Goal: Task Accomplishment & Management: Manage account settings

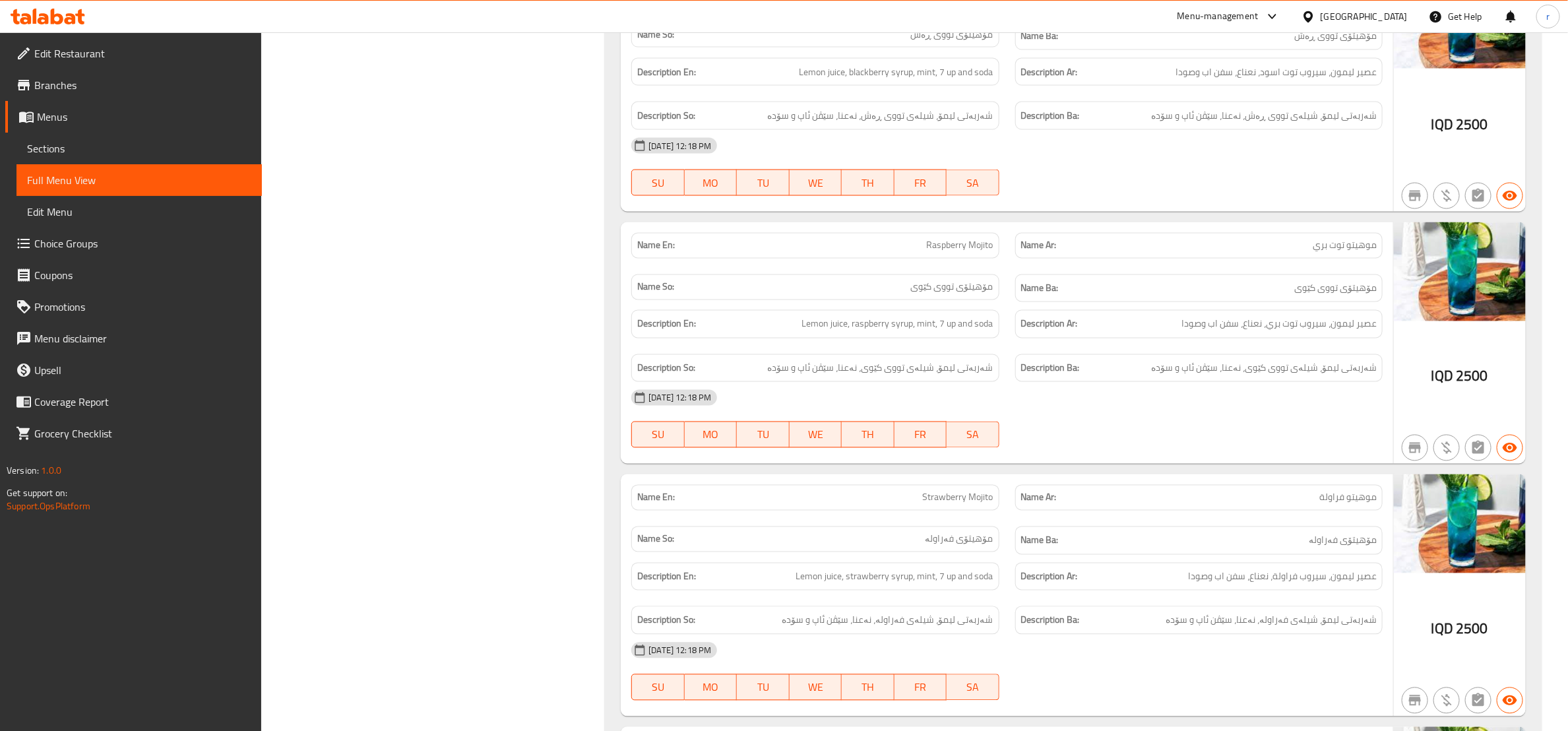
scroll to position [1319, 0]
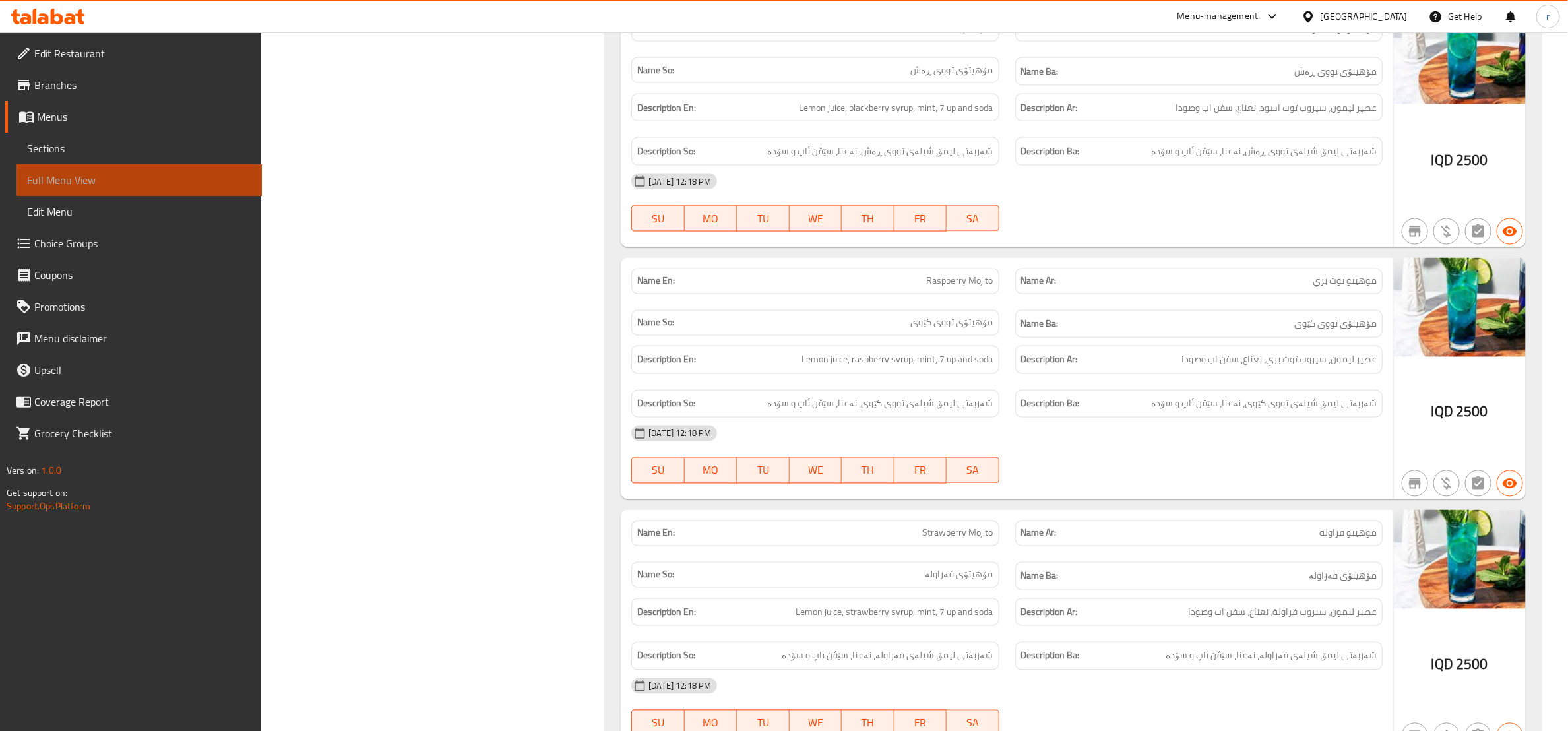
click at [167, 178] on span "Full Menu View" at bounding box center [139, 180] width 225 height 16
click at [135, 212] on span "Edit Menu" at bounding box center [139, 212] width 225 height 16
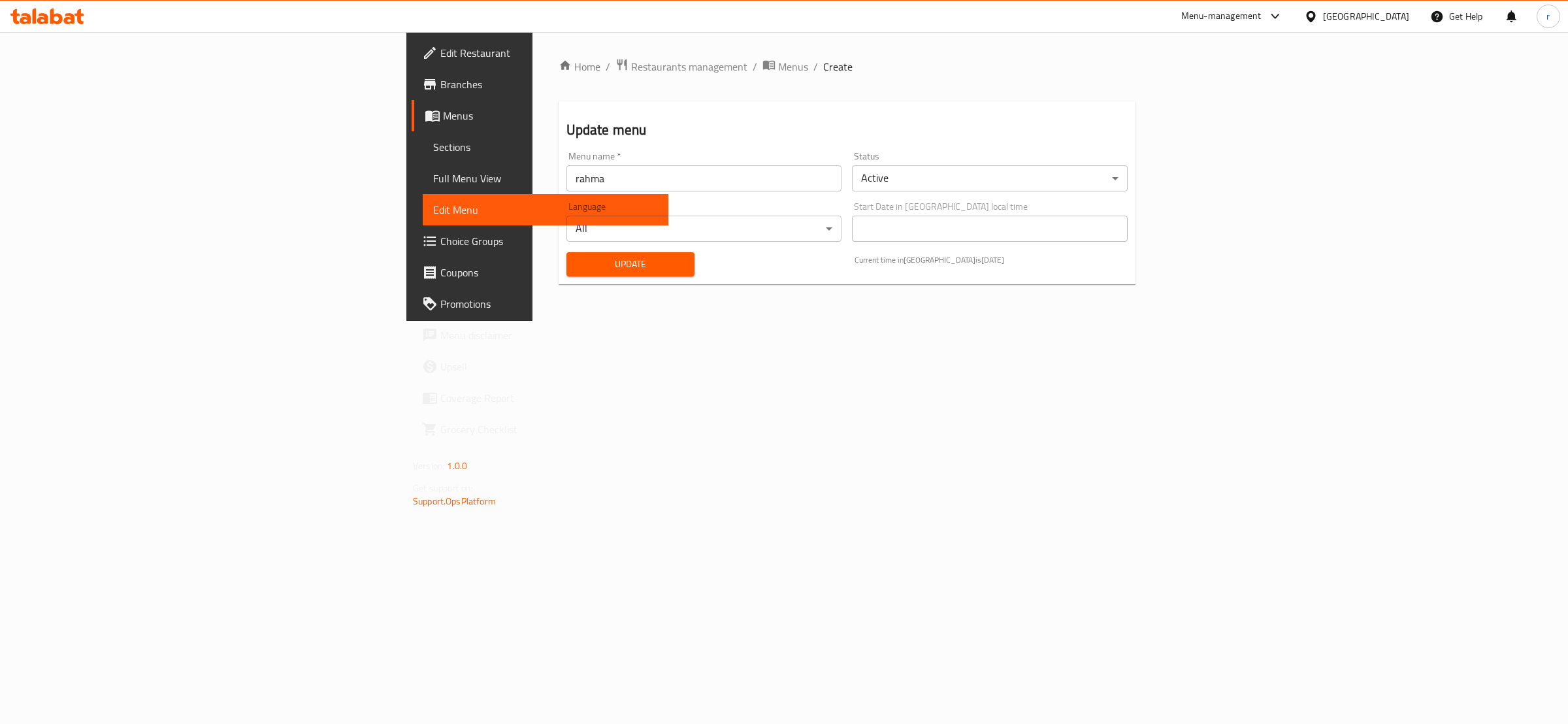
click at [434, 142] on span "Sections" at bounding box center [546, 147] width 225 height 16
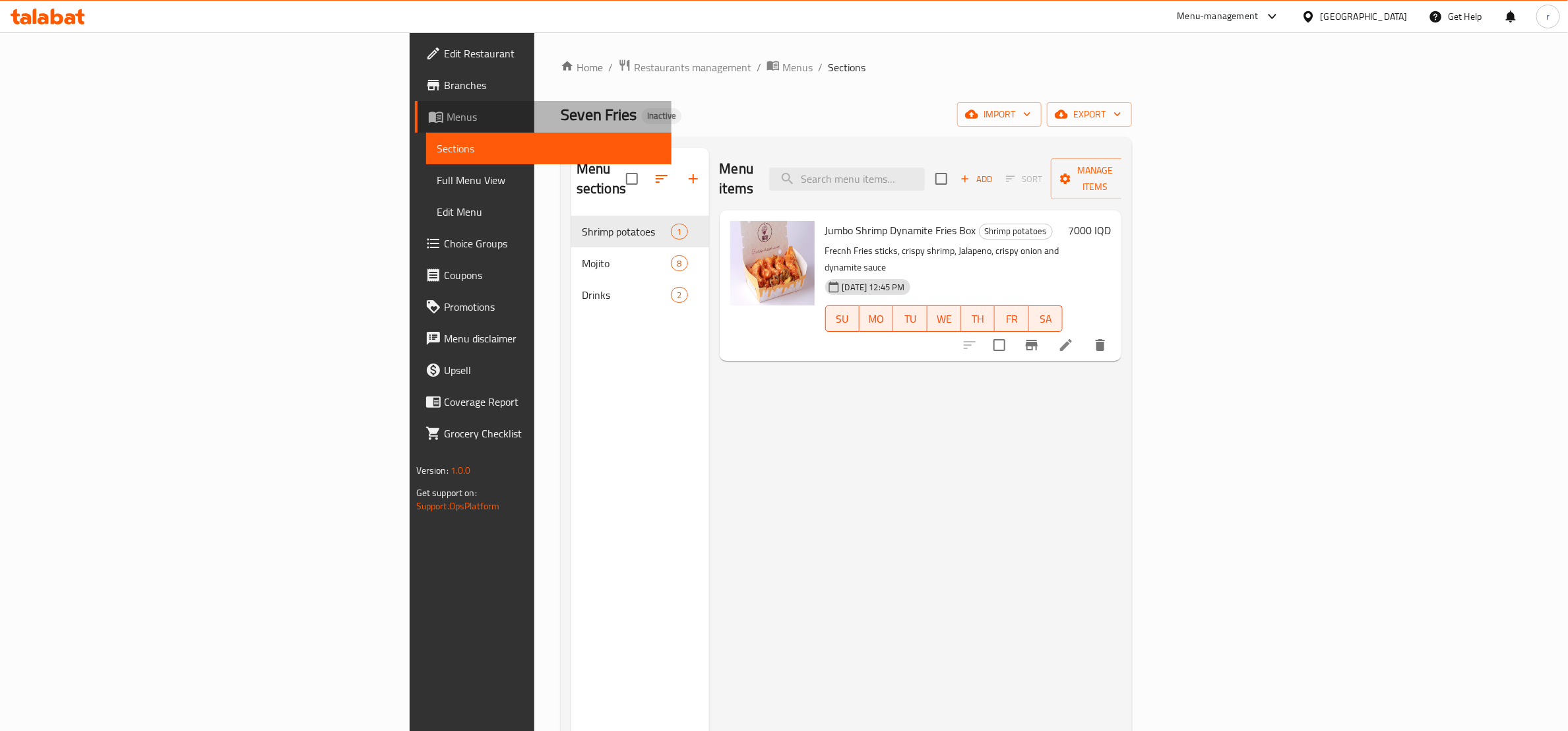
click at [447, 117] on span "Menus" at bounding box center [554, 116] width 215 height 16
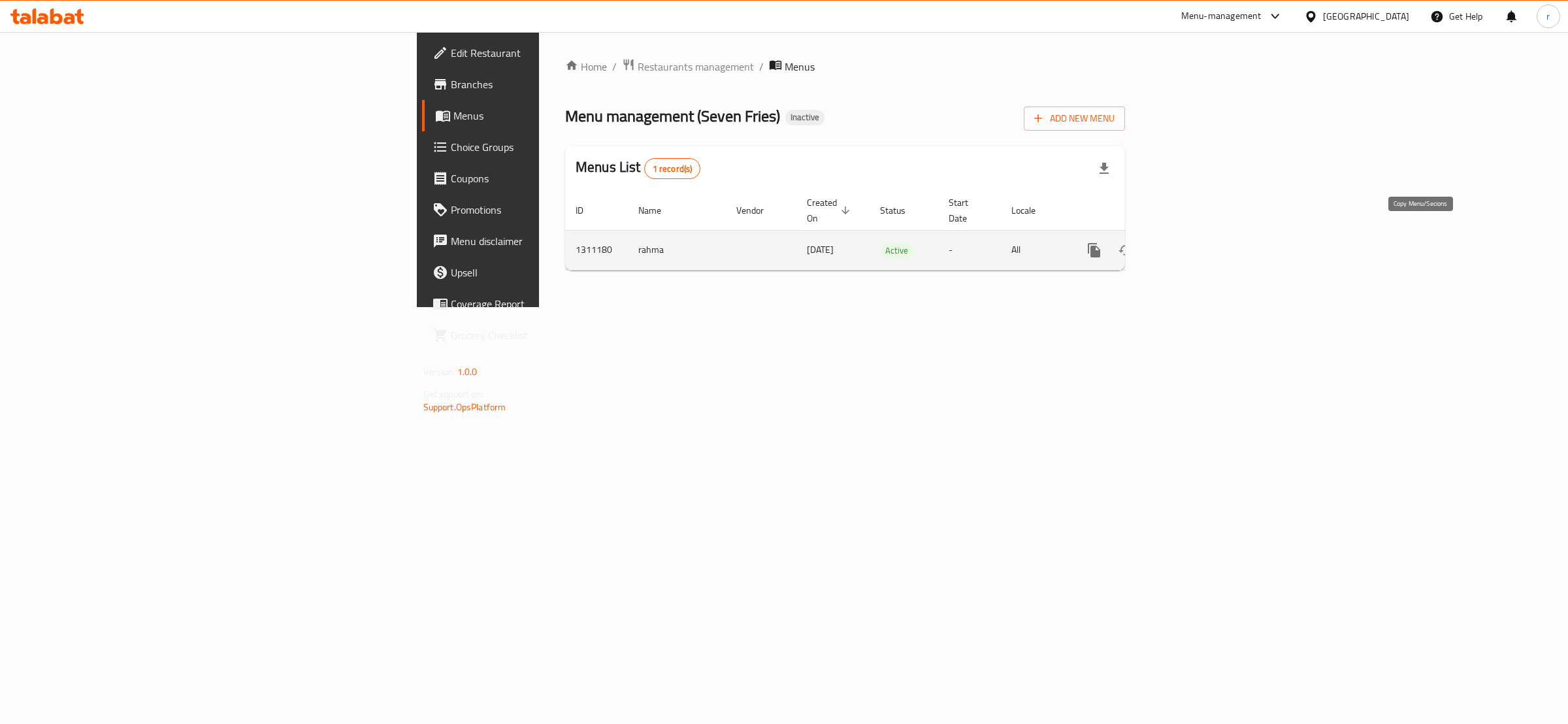
click at [1102, 243] on icon "more" at bounding box center [1094, 250] width 16 height 16
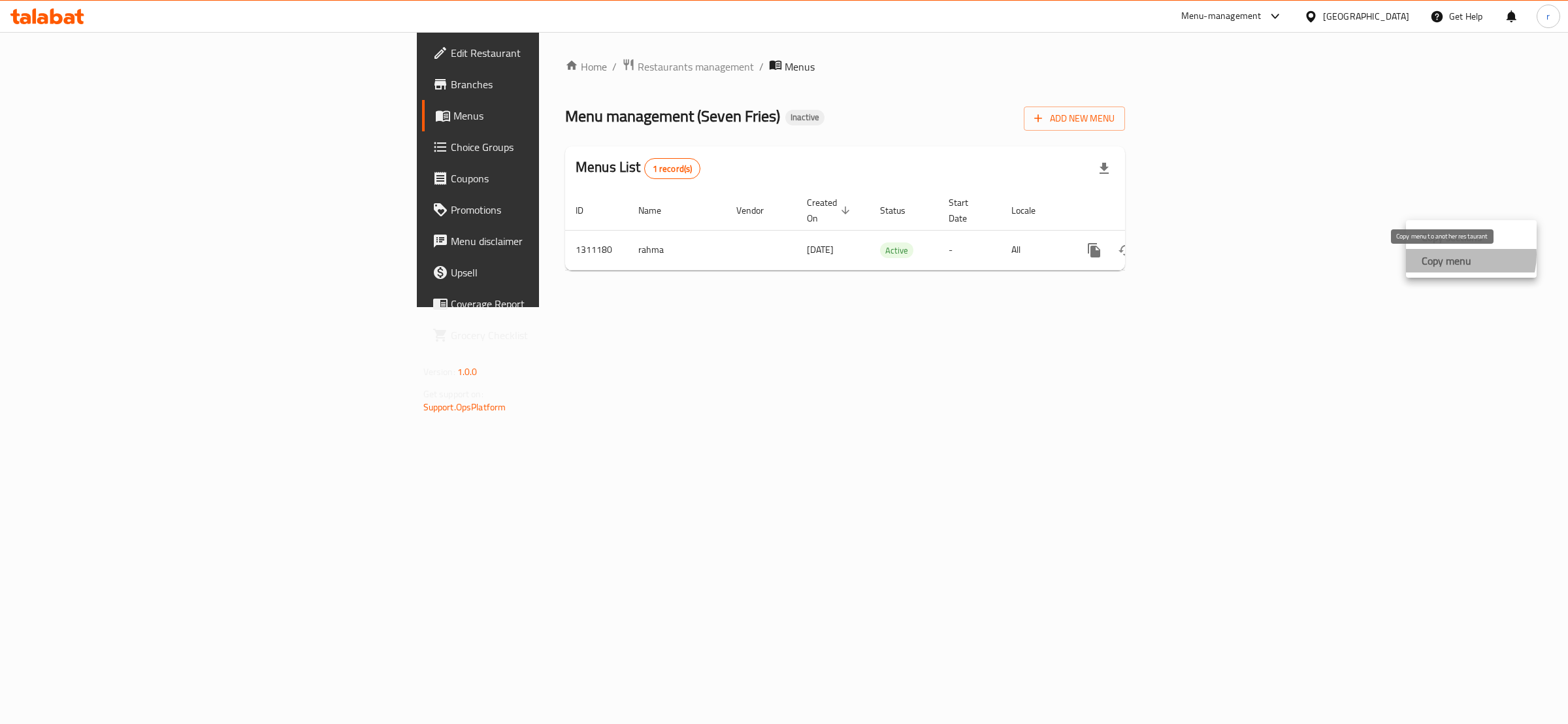
click at [1459, 255] on strong "Copy menu" at bounding box center [1446, 260] width 50 height 16
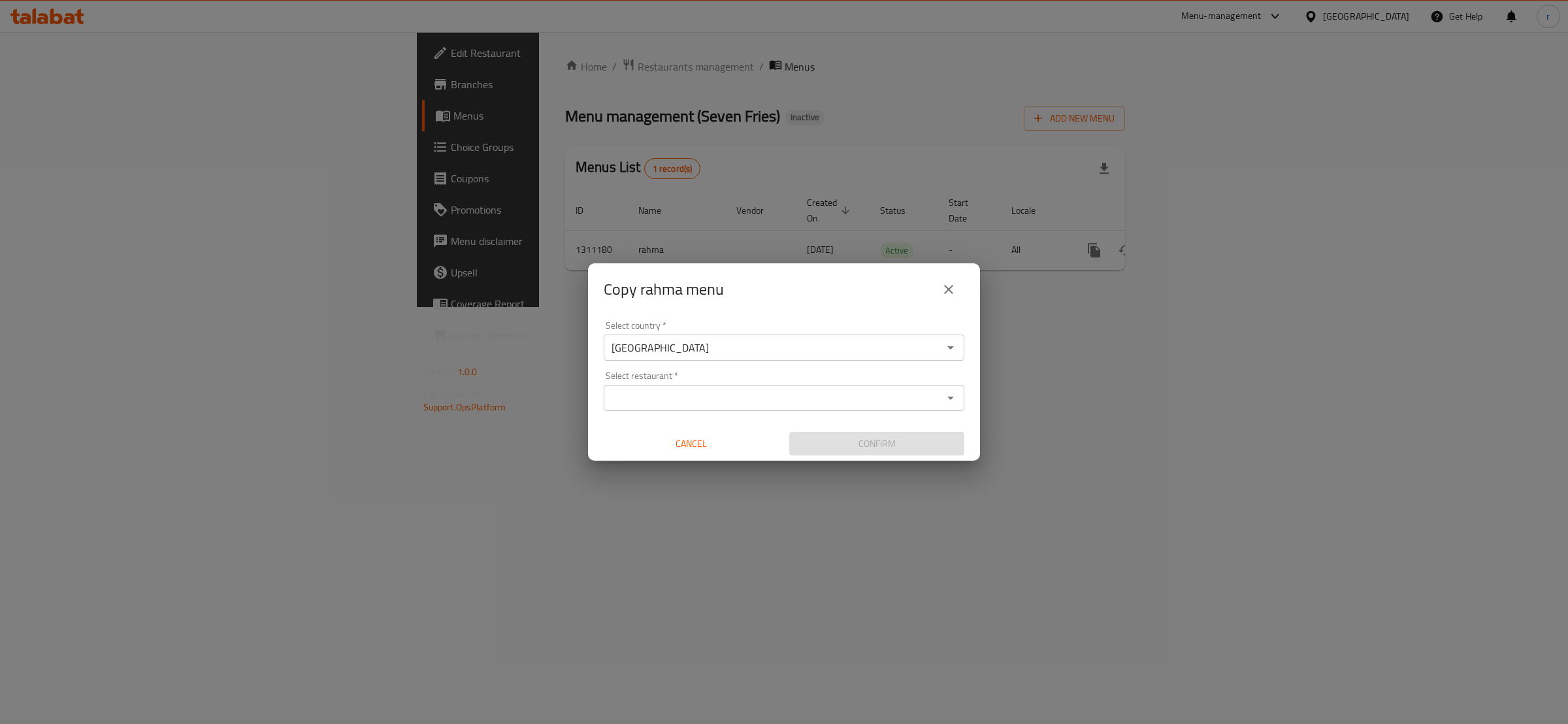
click at [693, 398] on input "Select restaurant   *" at bounding box center [773, 398] width 331 height 19
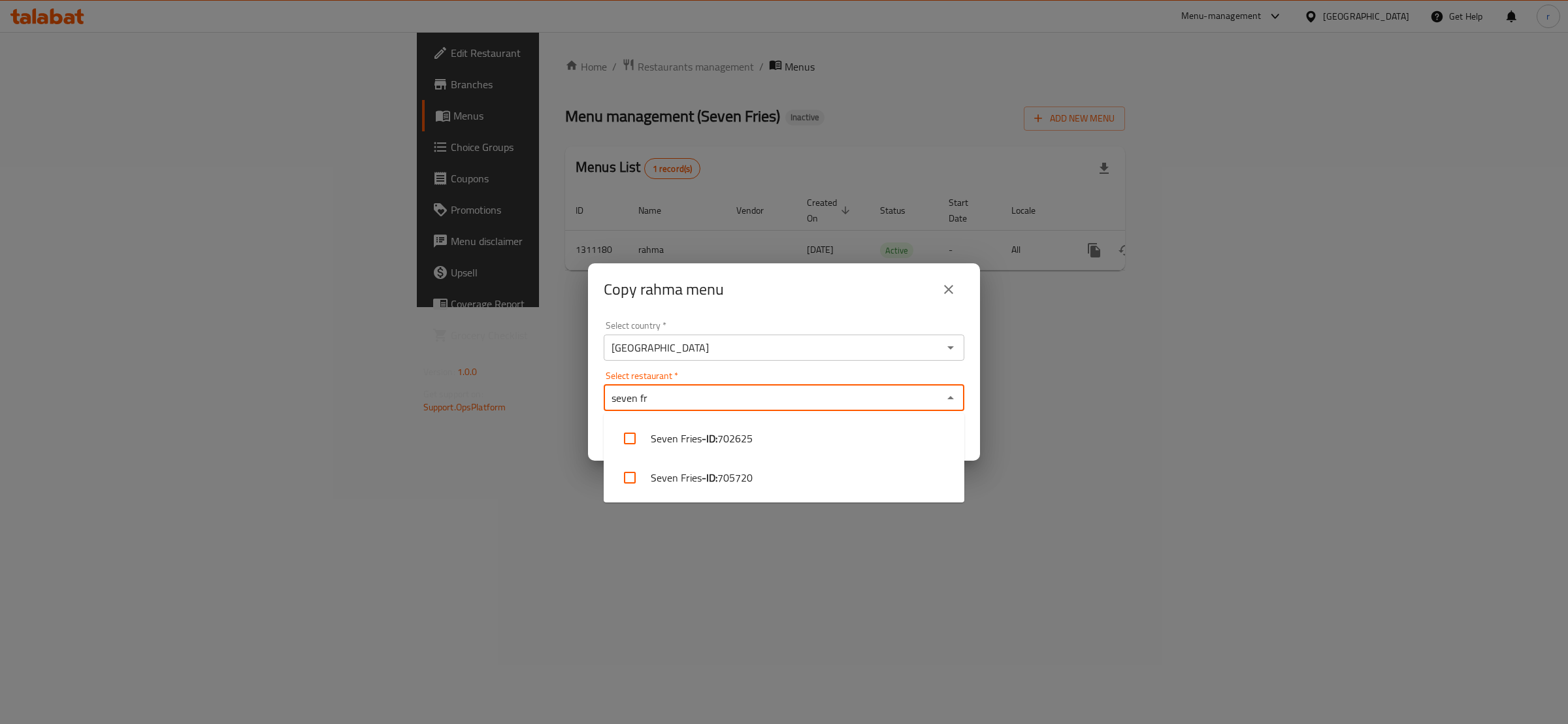
type input "seven fri"
click at [628, 443] on input "checkbox" at bounding box center [630, 439] width 31 height 31
checkbox input "true"
click at [743, 371] on div "Select restaurant   * Seven Fries Select restaurant *" at bounding box center [784, 390] width 360 height 40
click at [949, 287] on icon "close" at bounding box center [949, 289] width 16 height 16
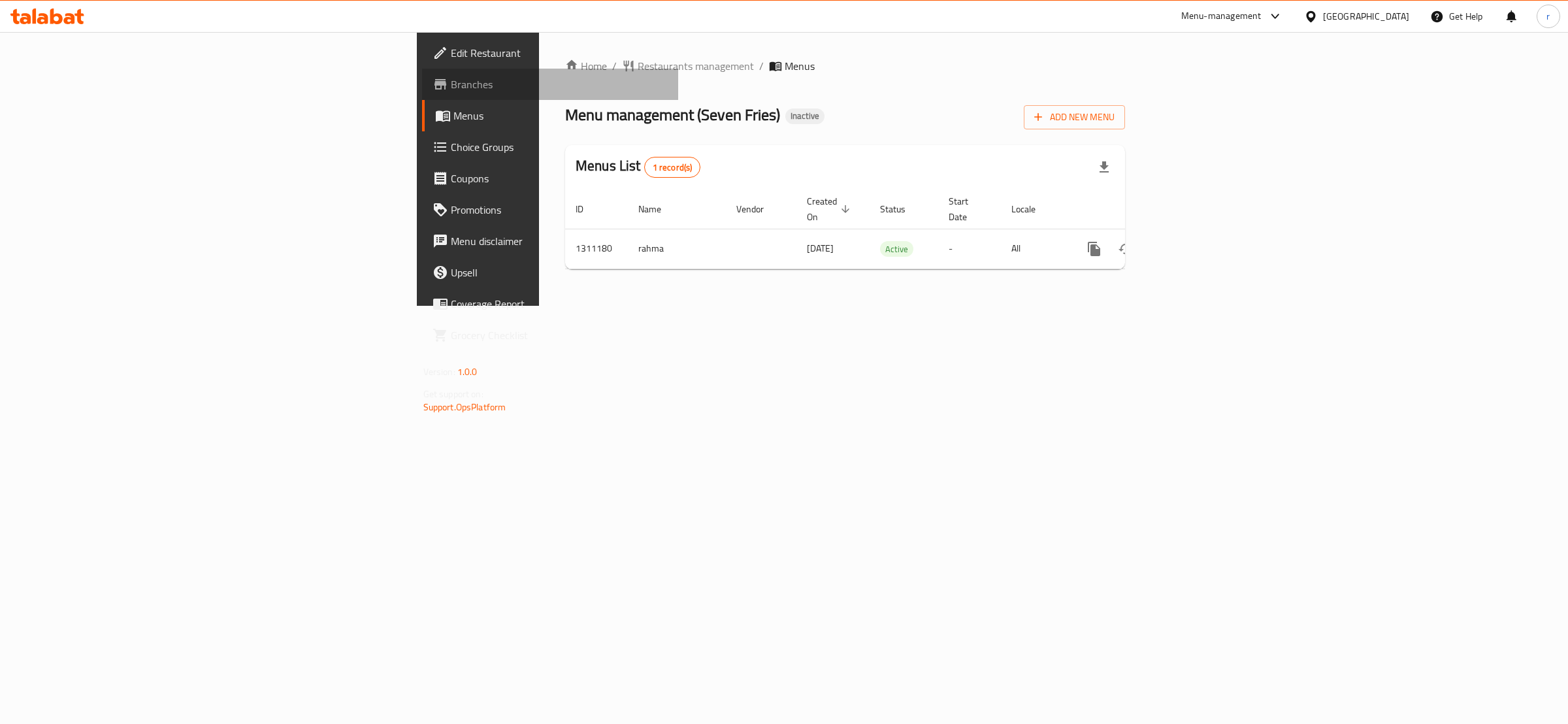
click at [422, 75] on link "Branches" at bounding box center [551, 84] width 257 height 31
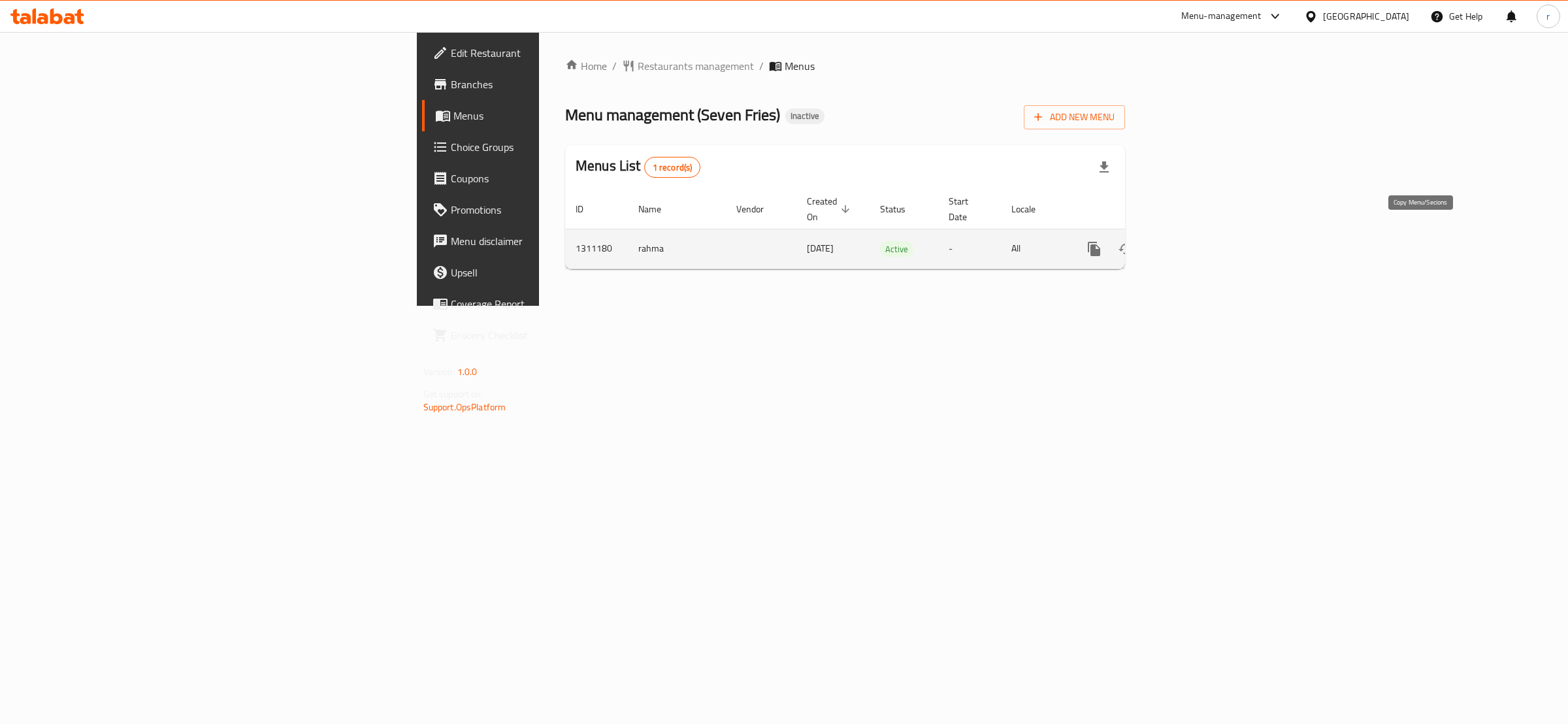
click at [1102, 241] on icon "more" at bounding box center [1094, 249] width 16 height 16
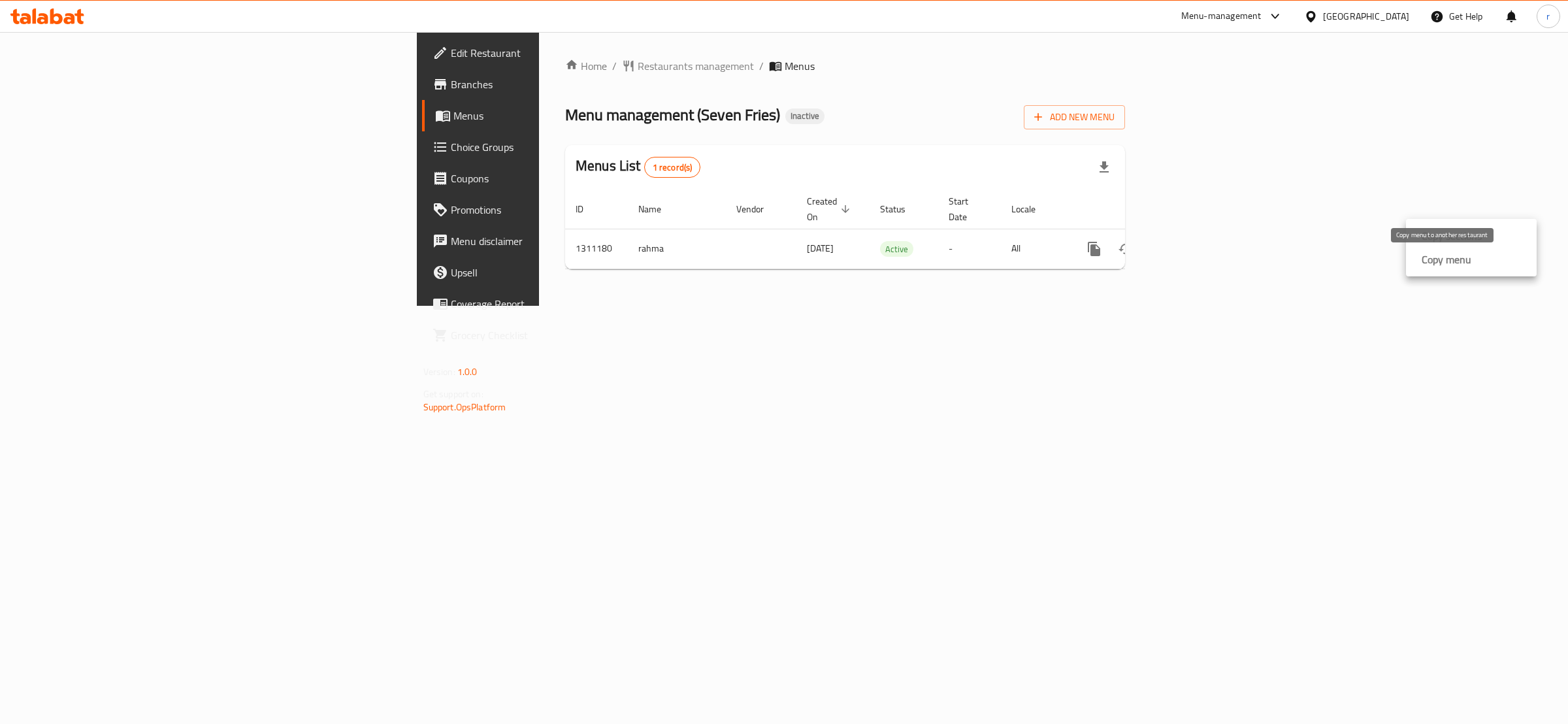
click at [1459, 263] on strong "Copy menu" at bounding box center [1446, 259] width 50 height 16
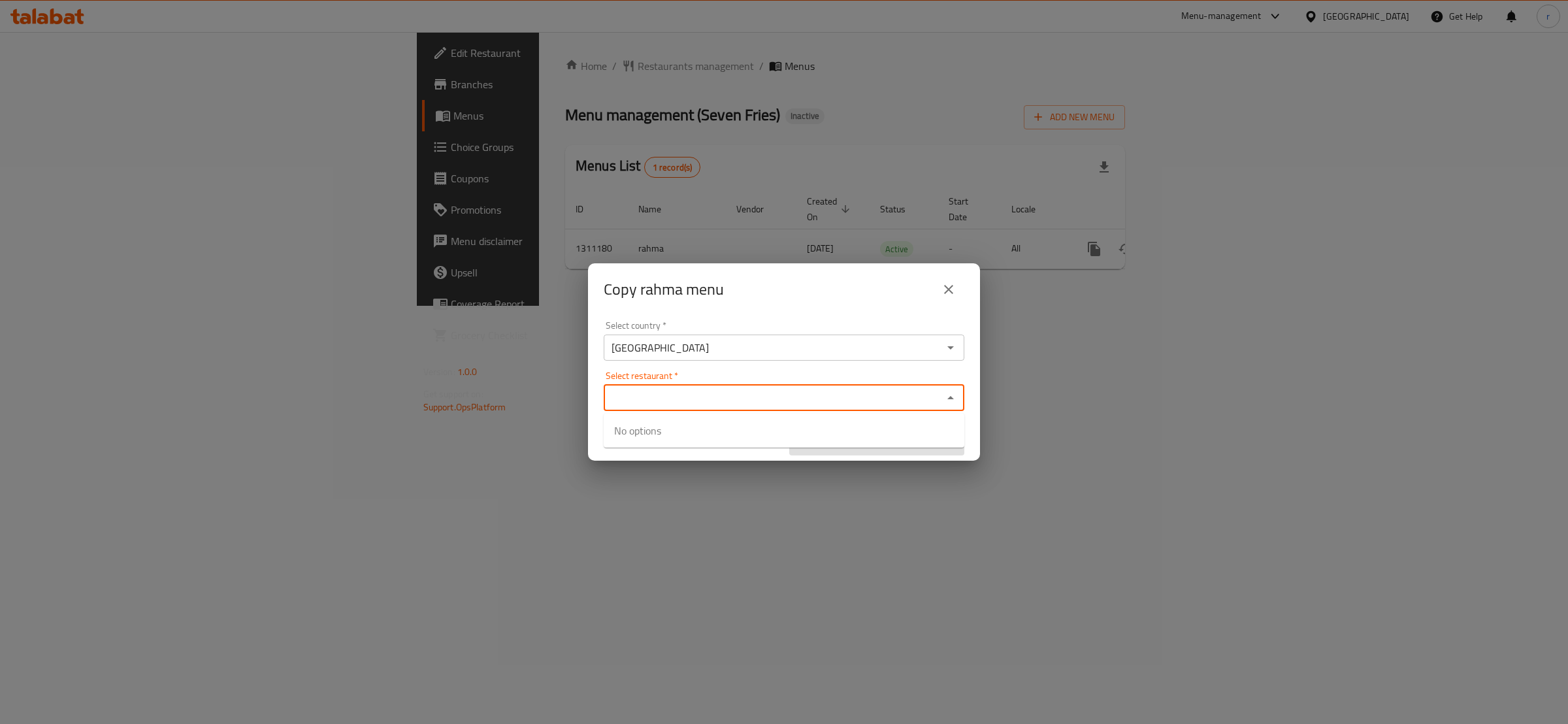
click at [731, 401] on input "Select restaurant   *" at bounding box center [773, 398] width 331 height 19
paste input "777174"
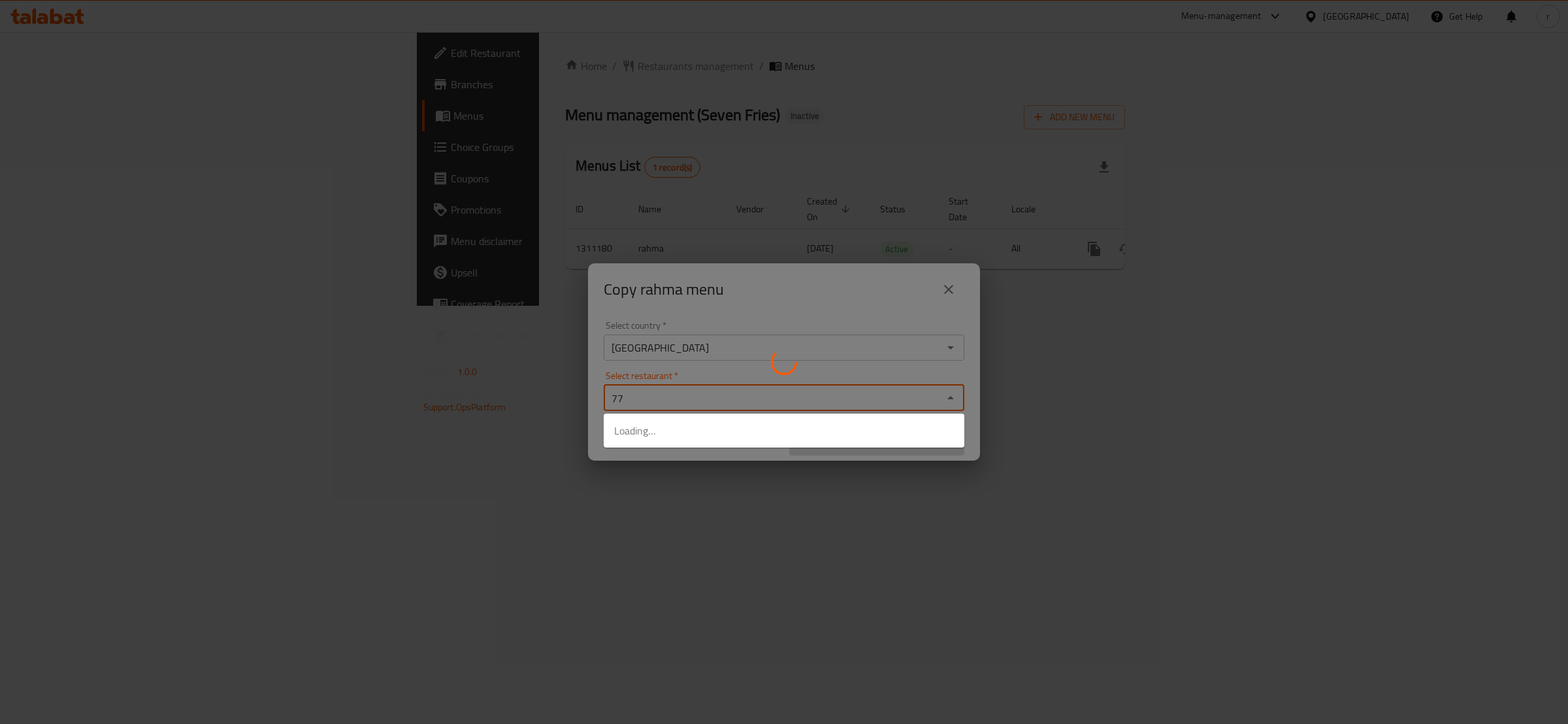
type input "7"
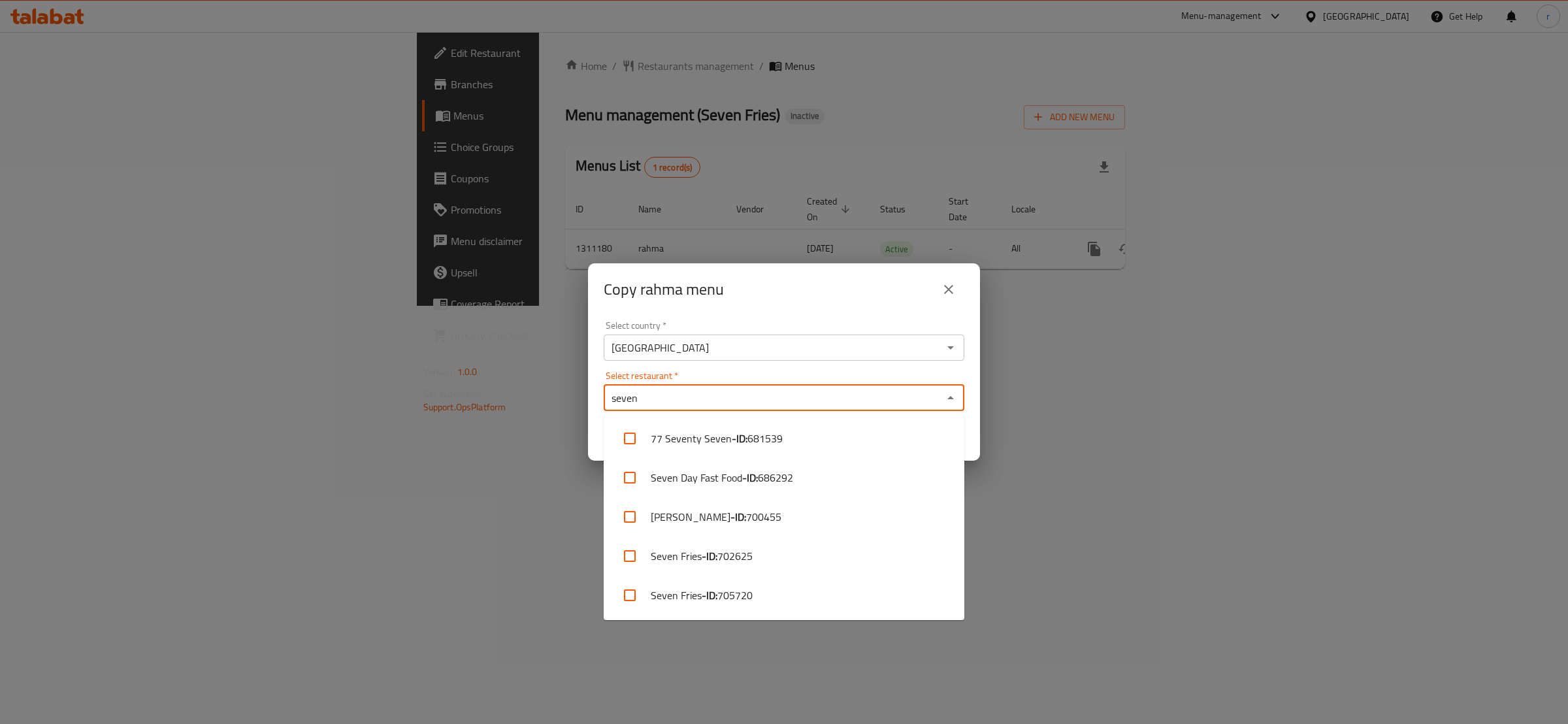
type input "seven"
click at [953, 282] on icon "close" at bounding box center [949, 289] width 16 height 16
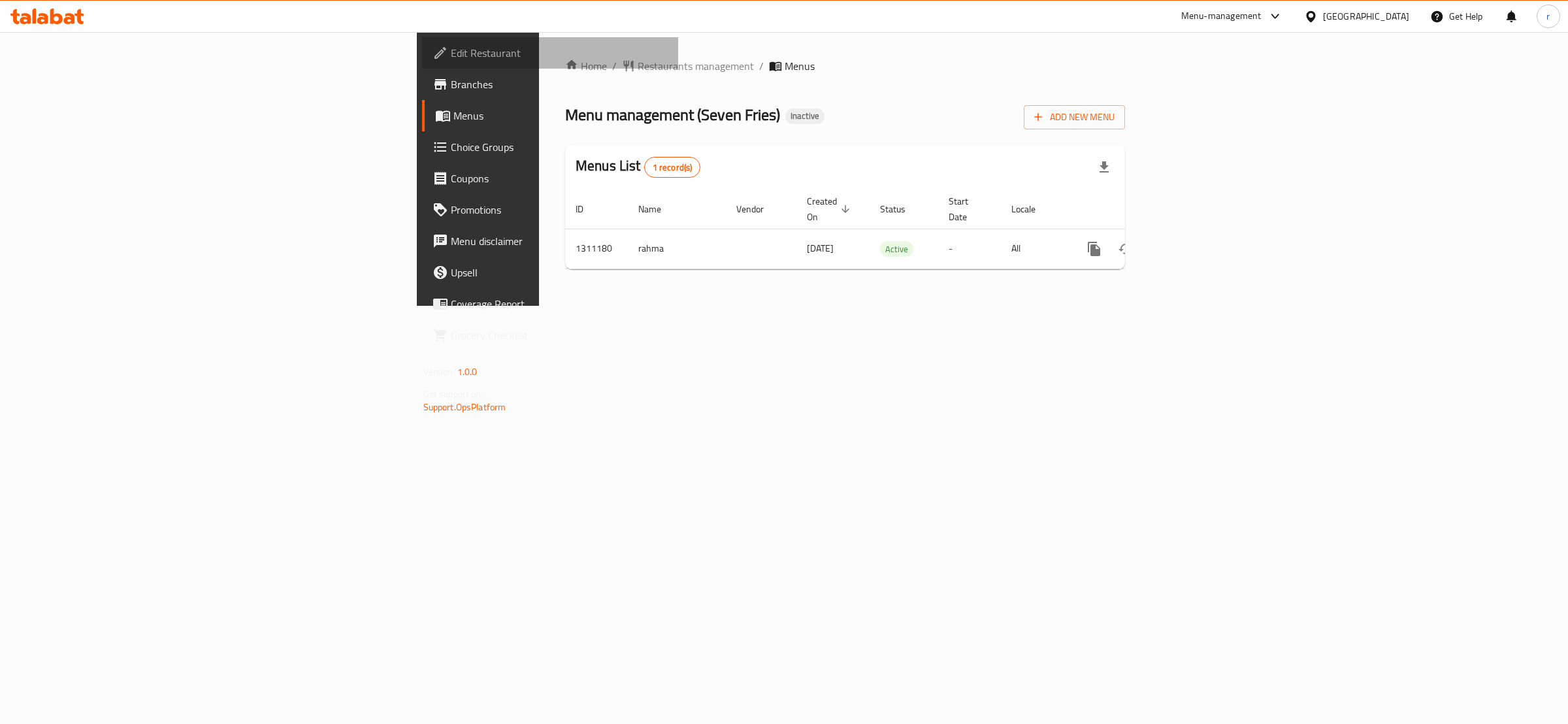
click at [451, 55] on span "Edit Restaurant" at bounding box center [560, 52] width 218 height 16
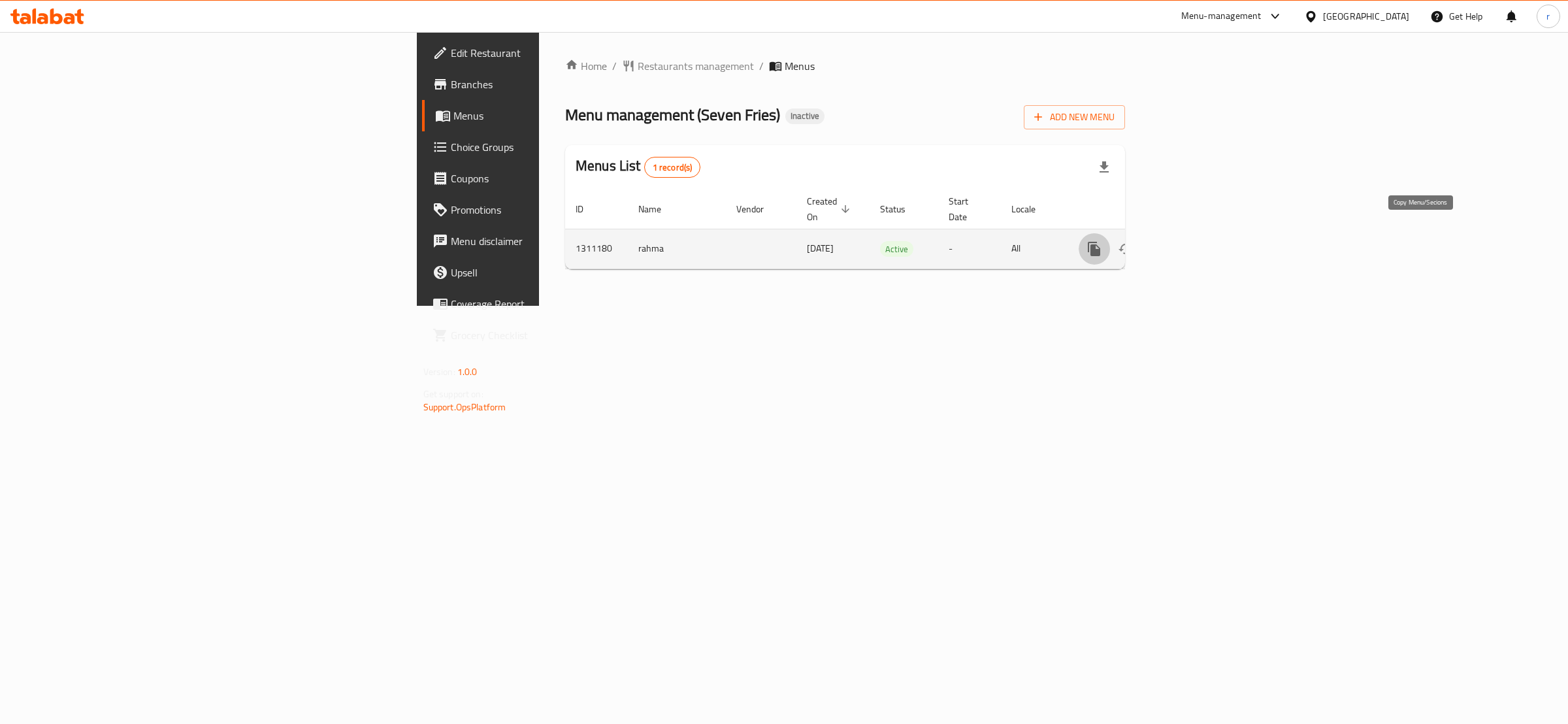
click at [1111, 239] on button "more" at bounding box center [1095, 249] width 31 height 31
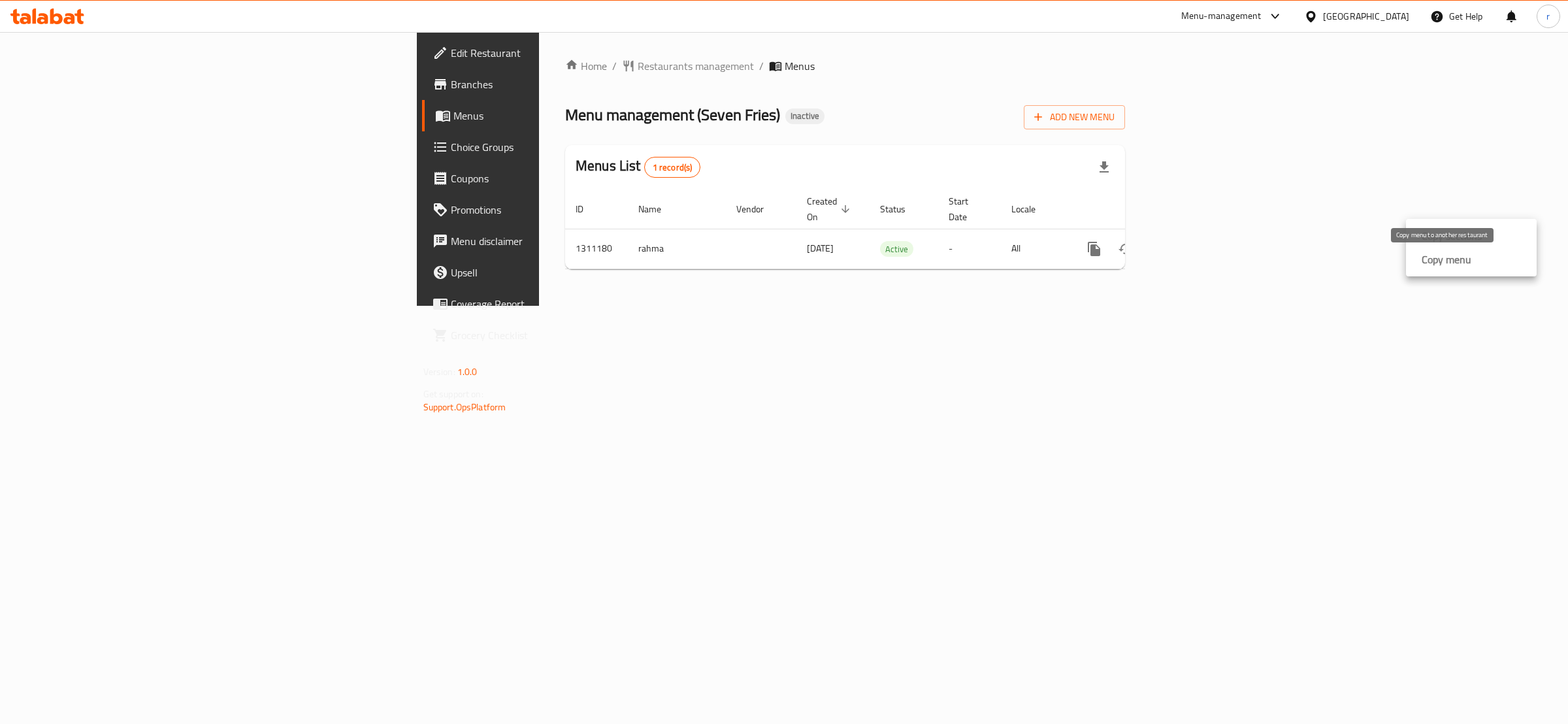
click at [1426, 260] on strong "Copy menu" at bounding box center [1446, 259] width 50 height 16
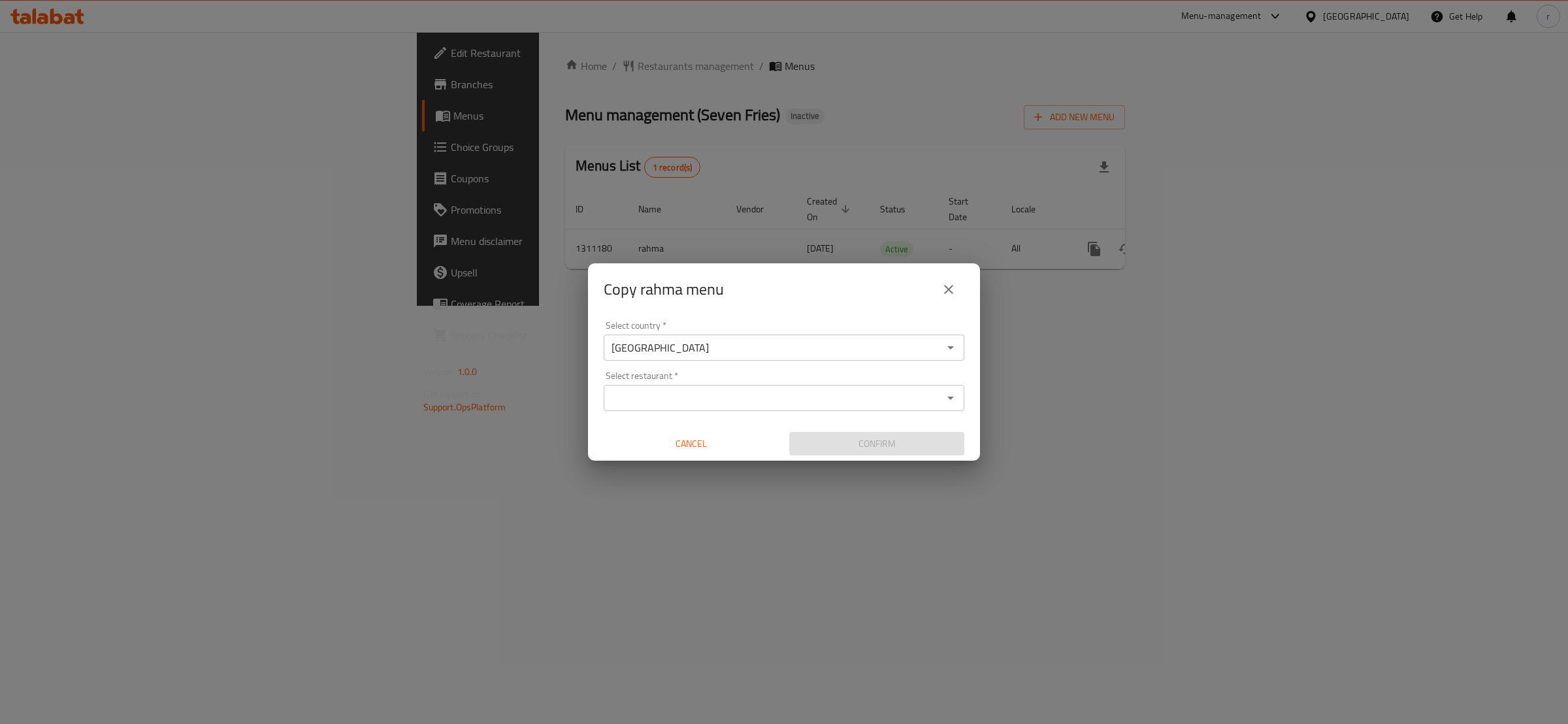
click at [696, 396] on input "Select restaurant   *" at bounding box center [773, 398] width 331 height 19
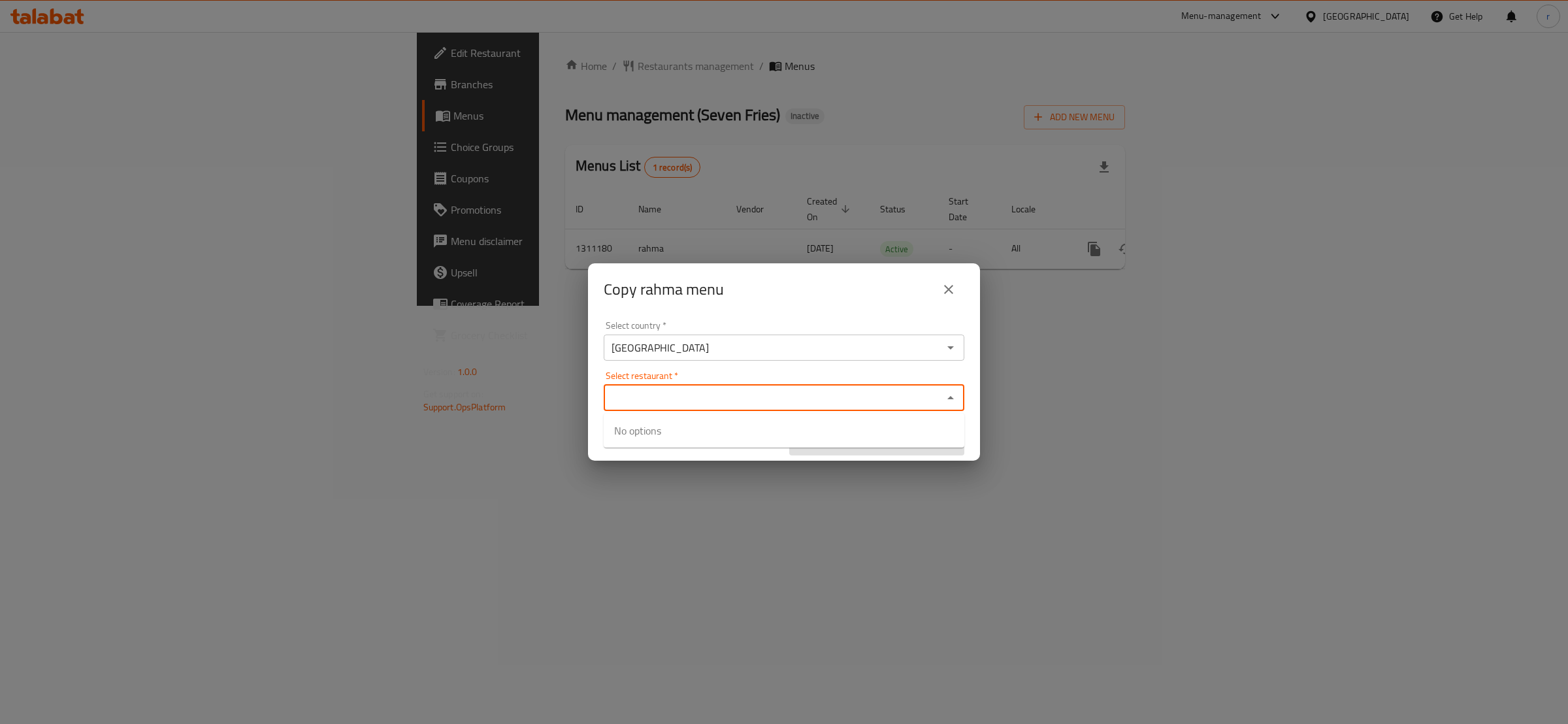
paste input "705720"
drag, startPoint x: 667, startPoint y: 401, endPoint x: 586, endPoint y: 408, distance: 81.3
click at [586, 408] on div "Copy rahma menu Select country   * Iraq Select country * Select restaurant   * …" at bounding box center [784, 362] width 1568 height 724
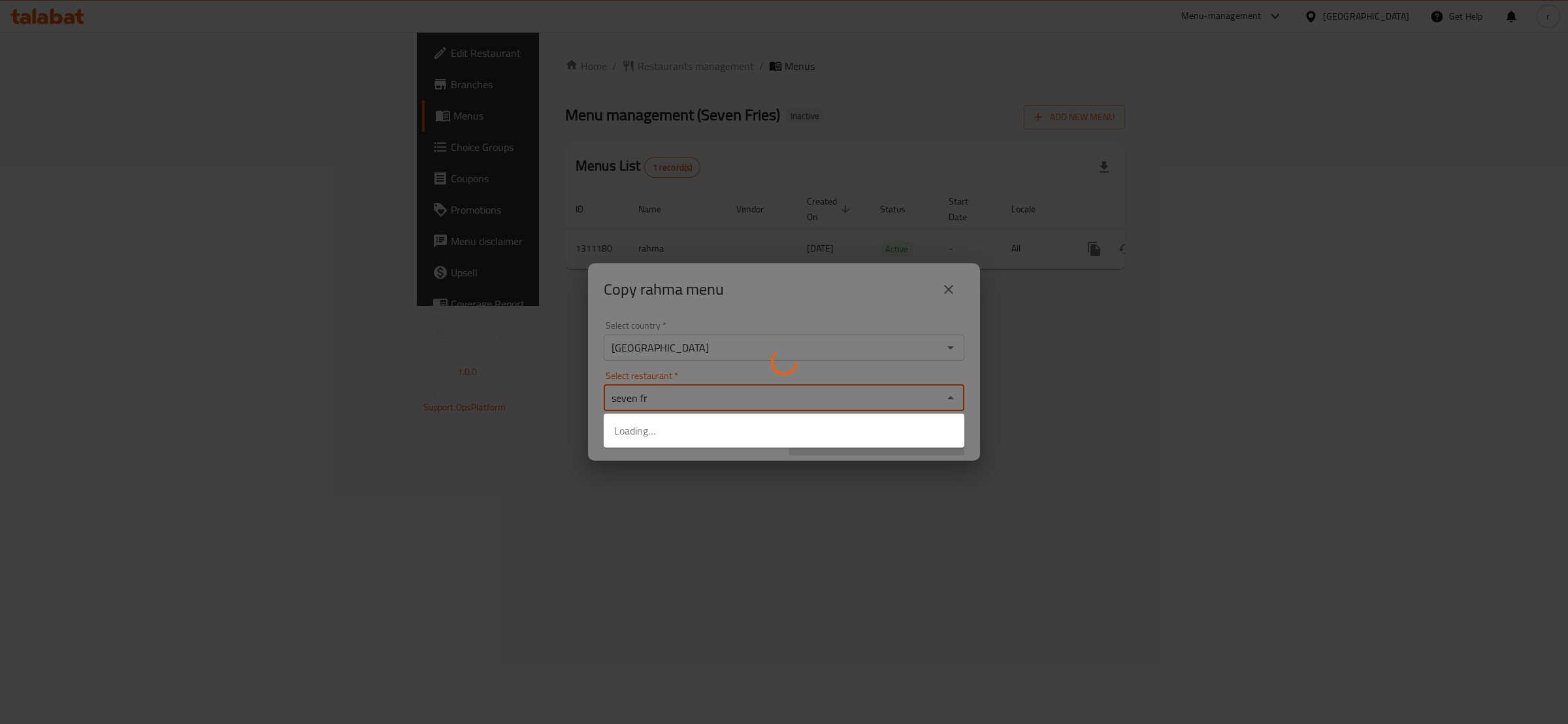
type input "seven fri"
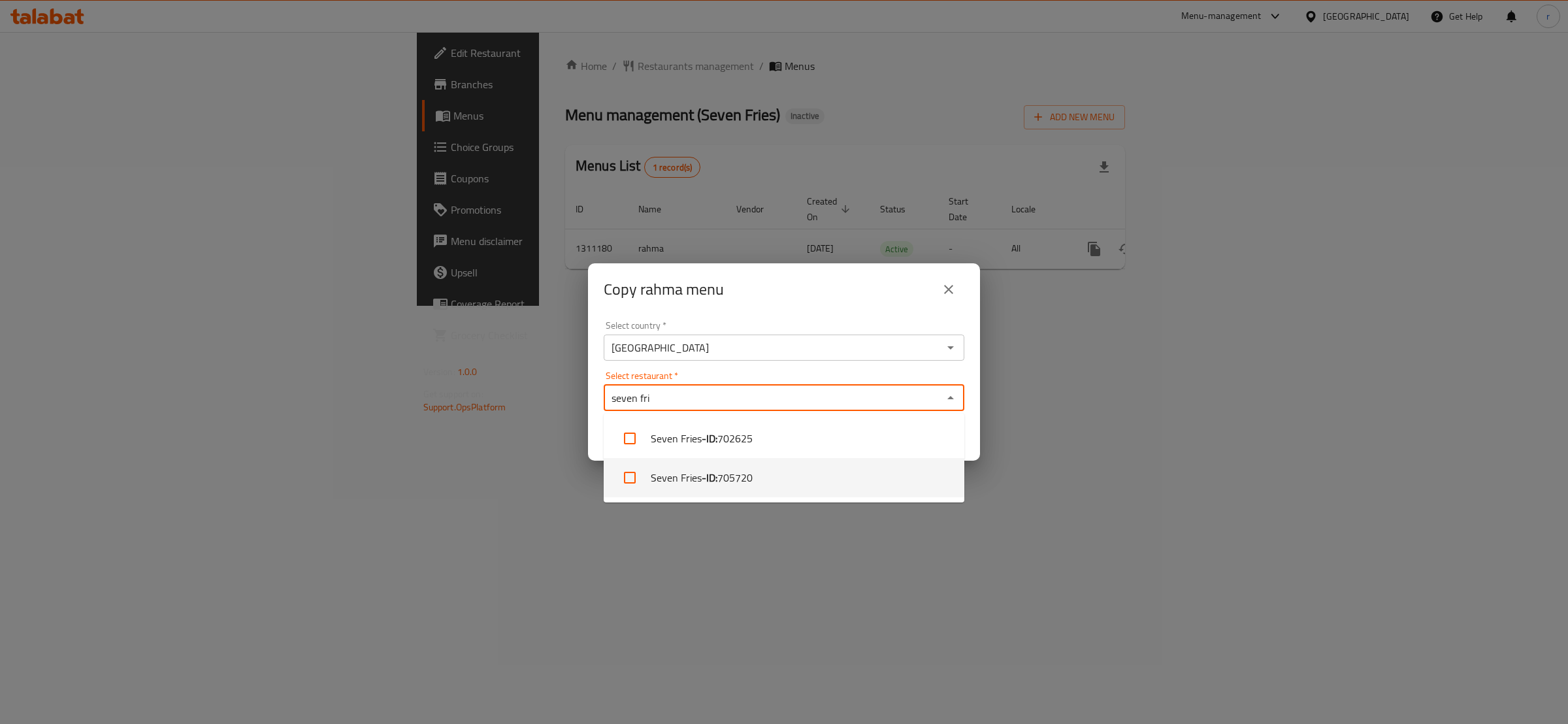
click at [716, 470] on b "- ID:" at bounding box center [709, 478] width 16 height 16
checkbox input "true"
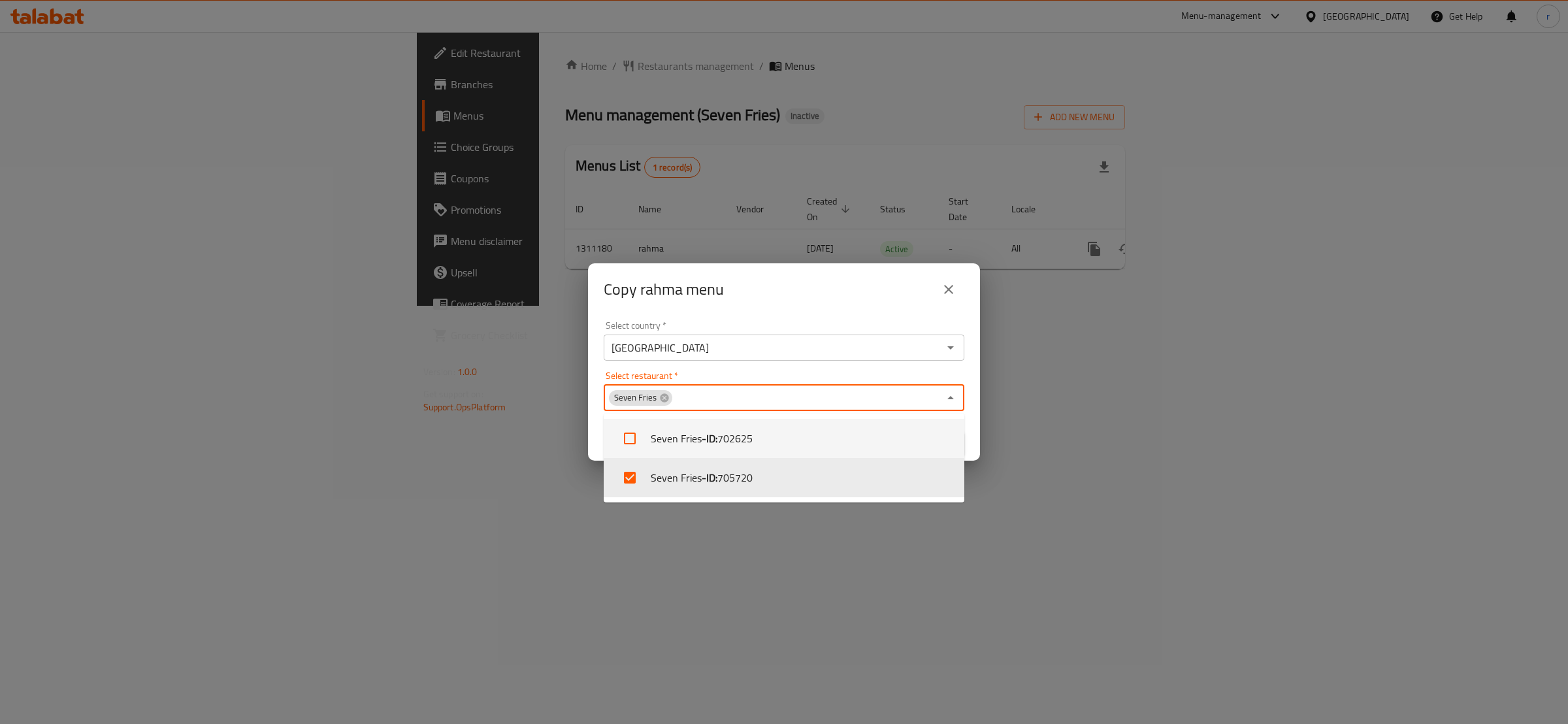
click at [801, 307] on div "Copy rahma menu" at bounding box center [784, 290] width 392 height 52
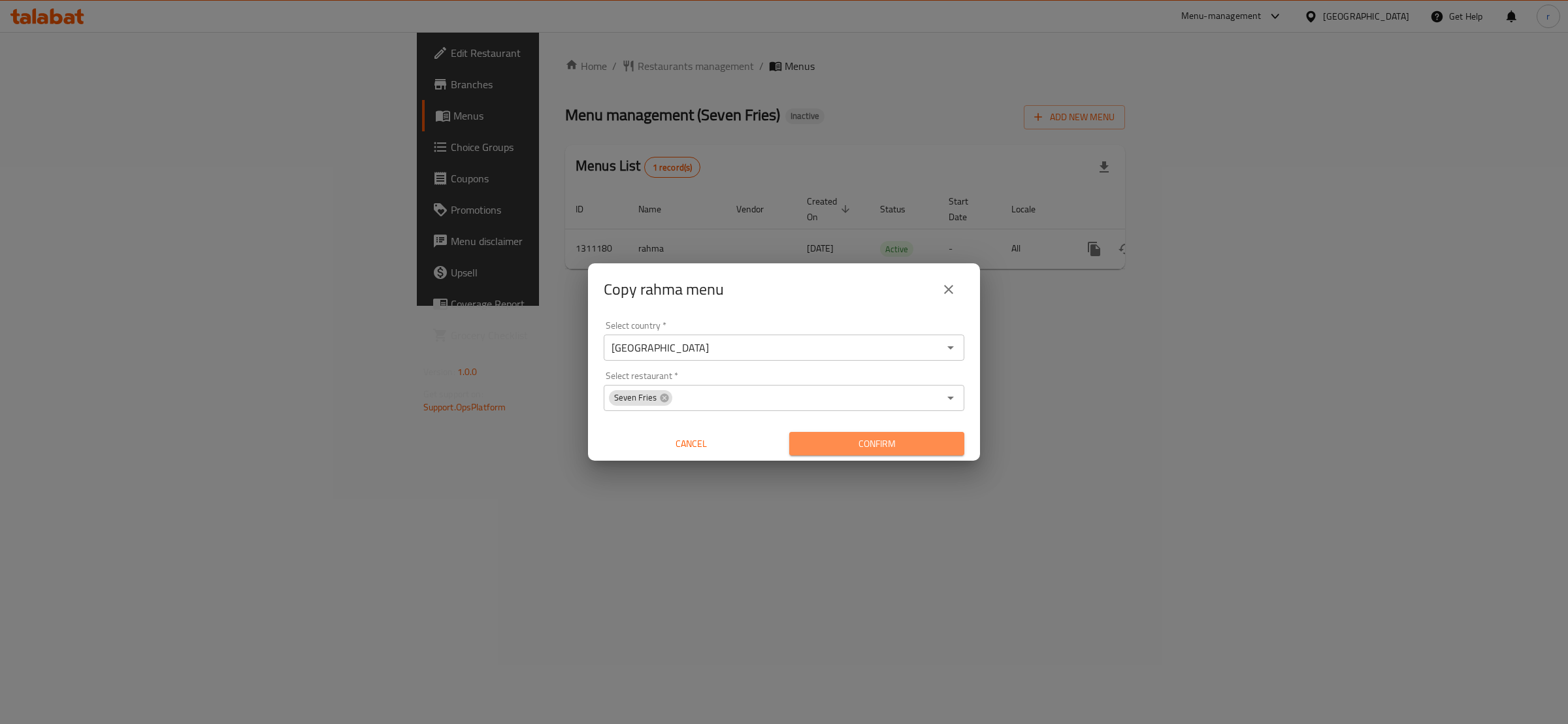
click at [851, 438] on span "Confirm" at bounding box center [877, 444] width 154 height 16
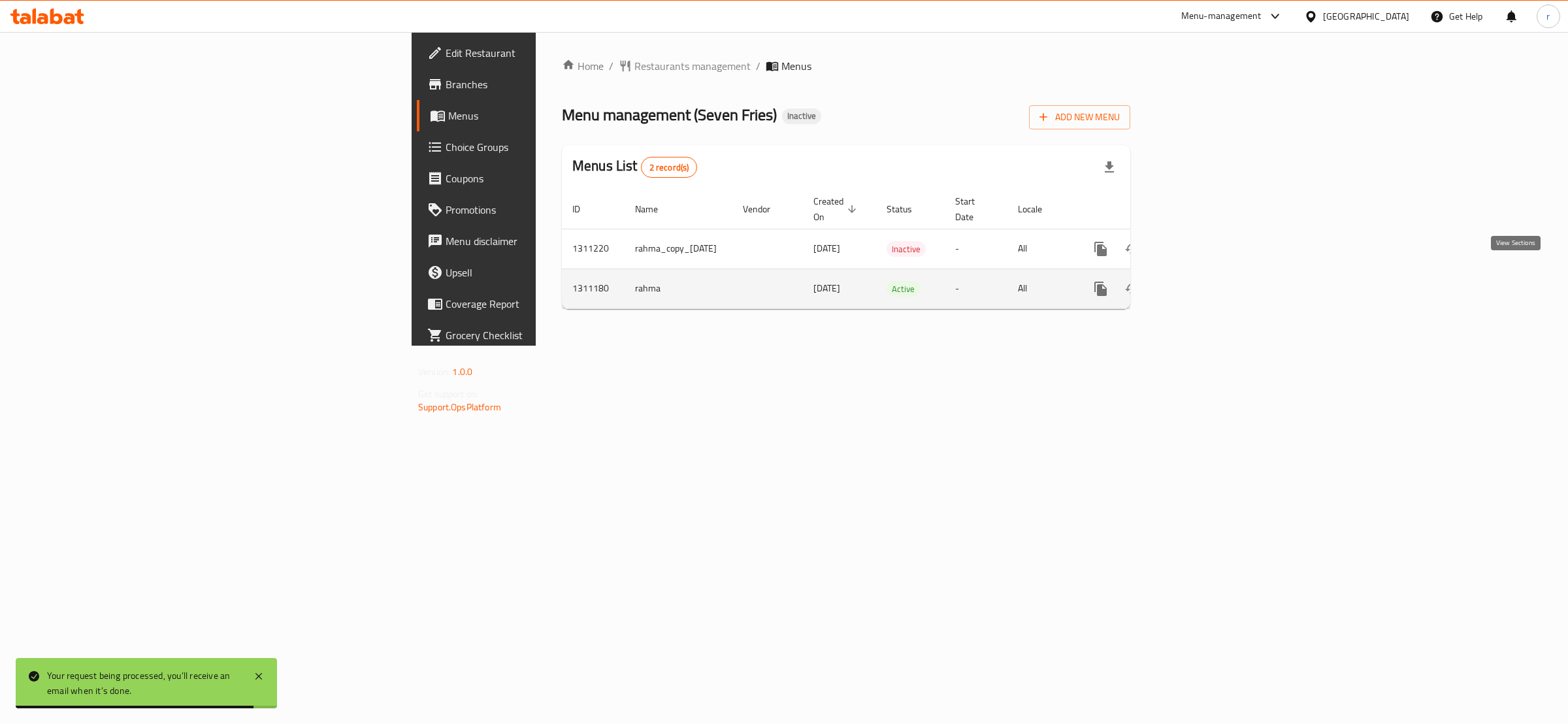
click at [1211, 283] on link "enhanced table" at bounding box center [1195, 289] width 31 height 31
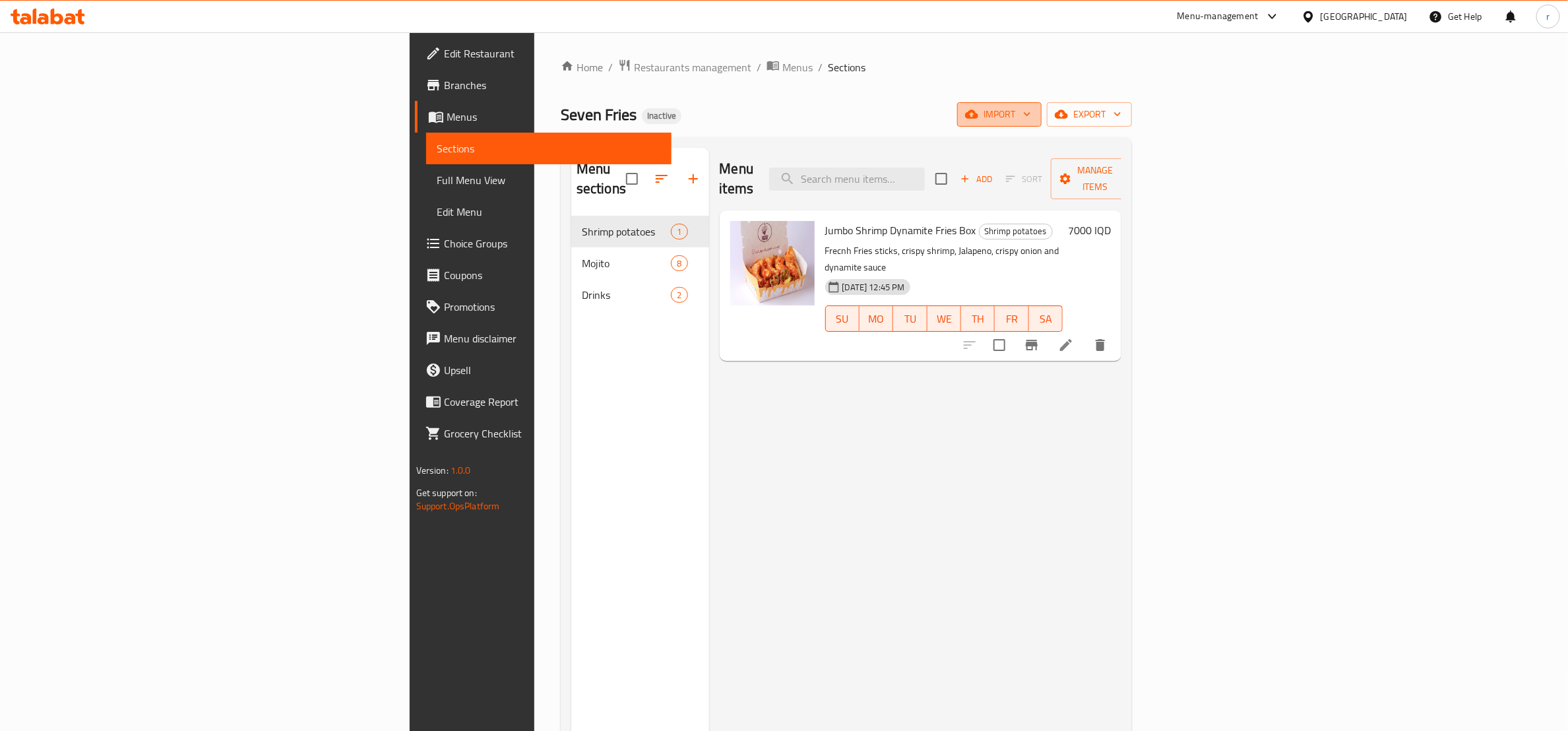
click at [1034, 119] on icon "button" at bounding box center [1028, 115] width 14 height 14
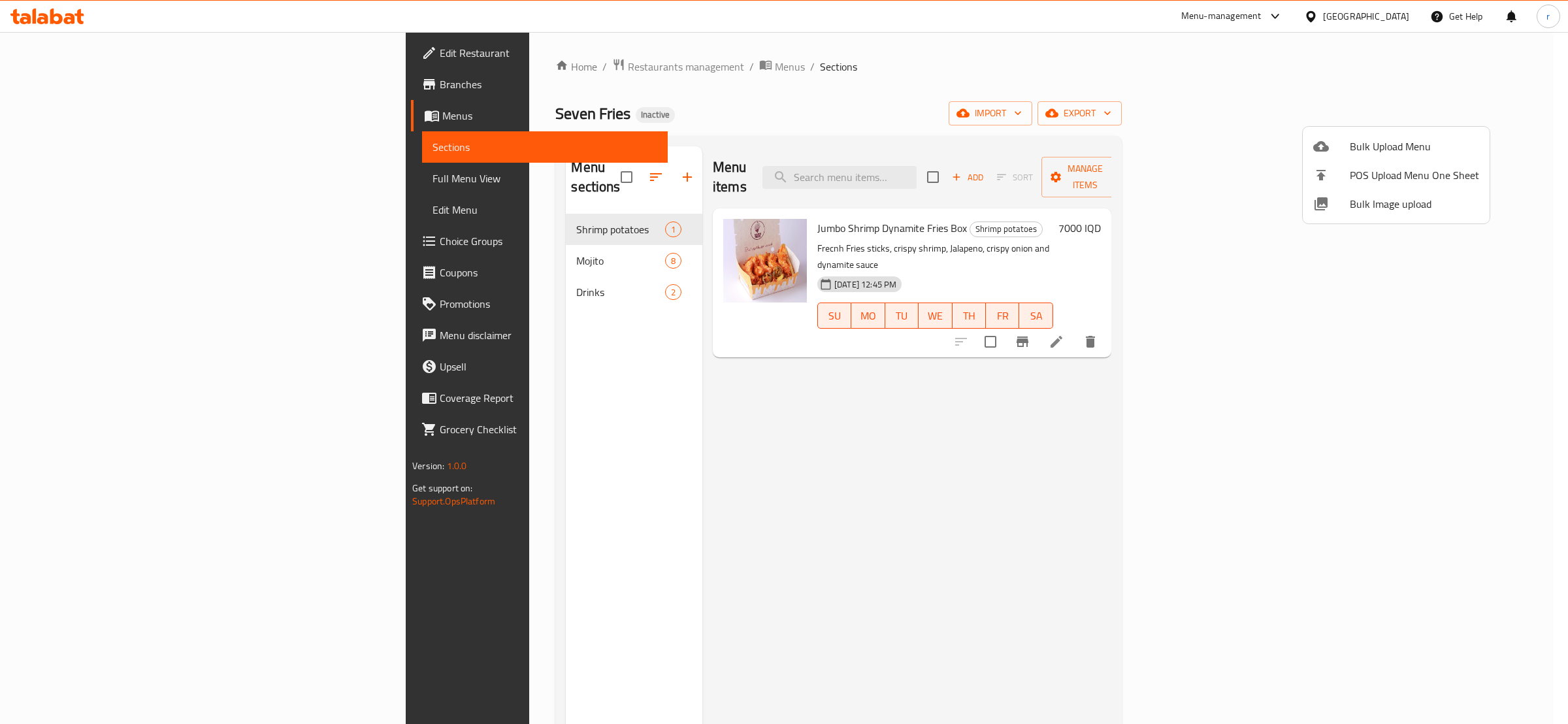
click at [1416, 87] on div at bounding box center [784, 362] width 1568 height 724
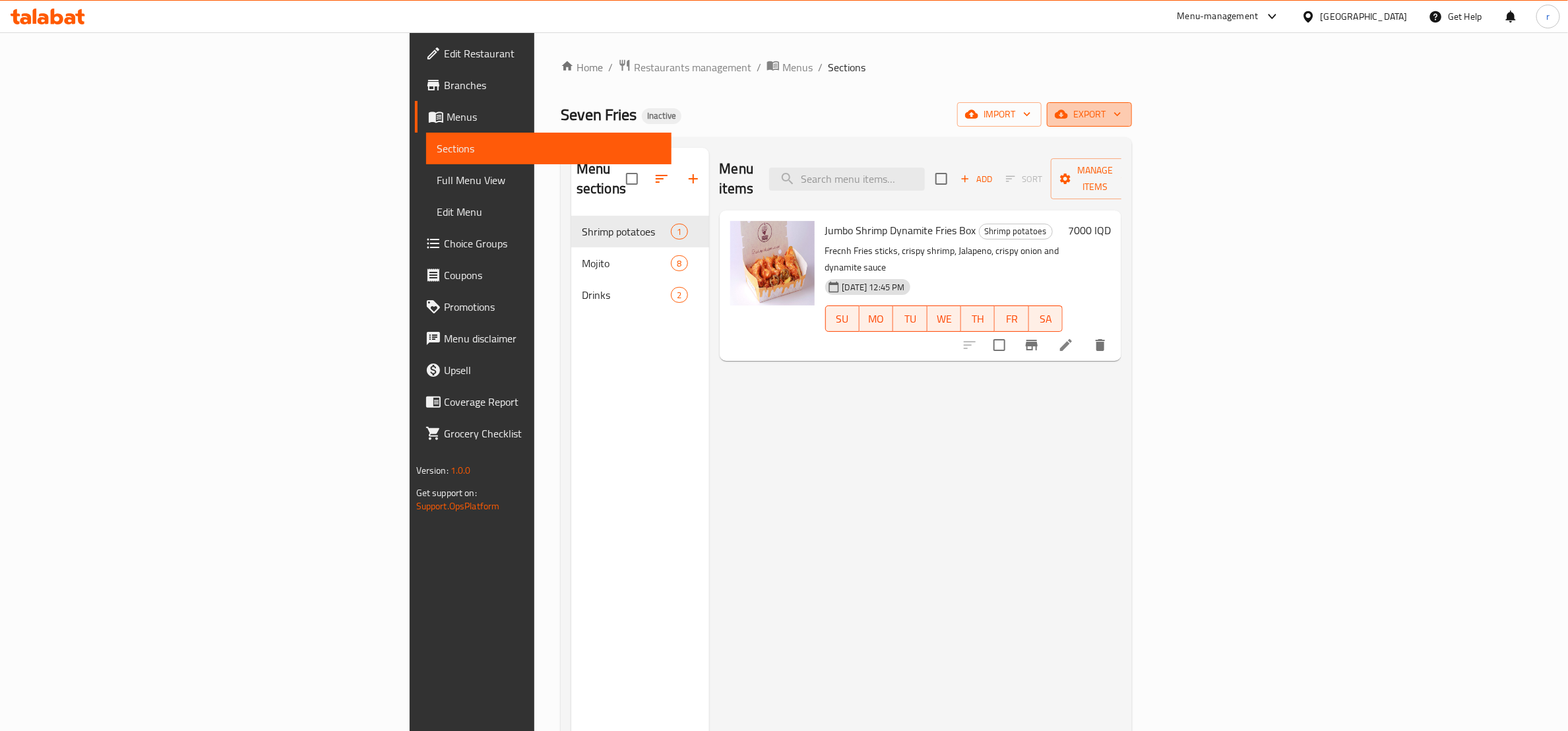
click at [1124, 121] on icon "button" at bounding box center [1118, 115] width 14 height 14
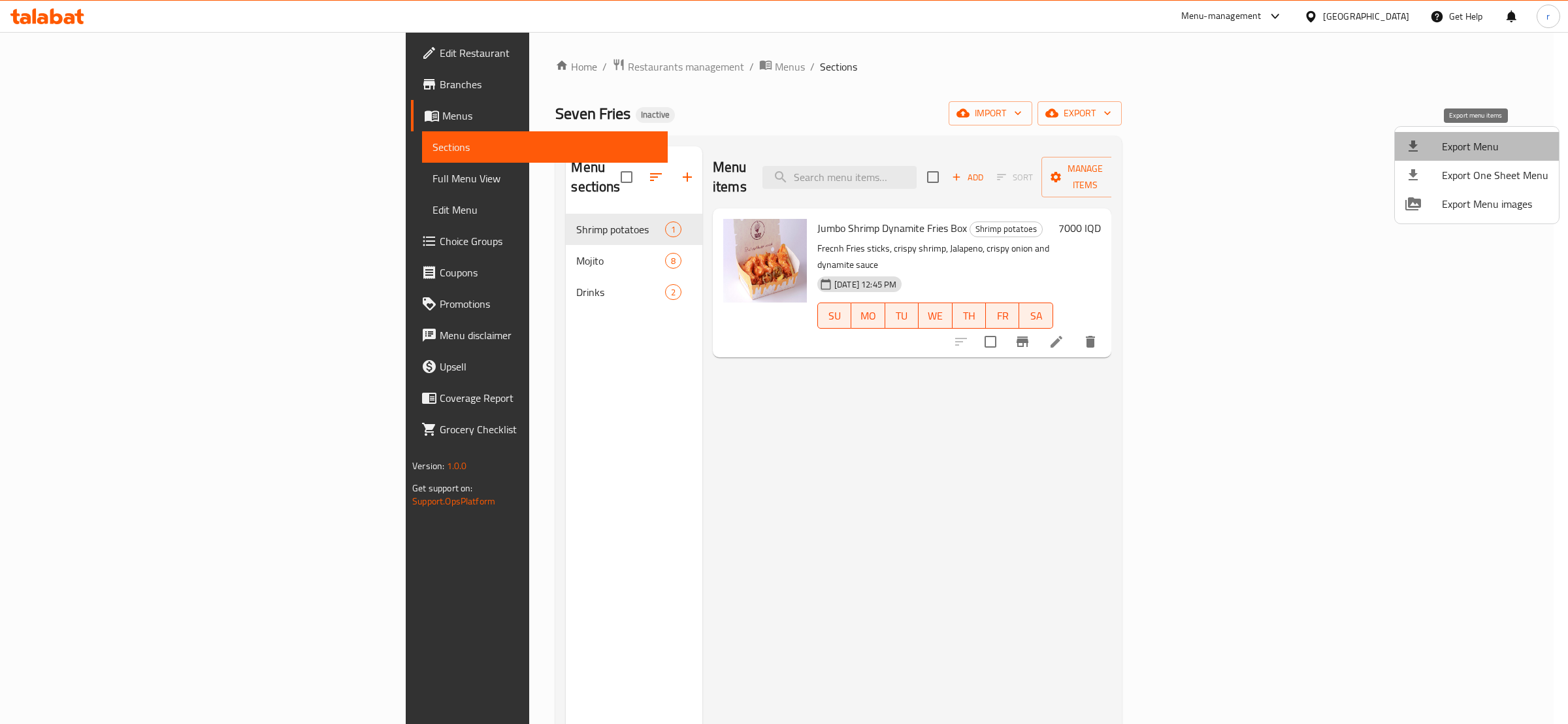
click at [1531, 135] on li "Export Menu" at bounding box center [1477, 146] width 164 height 29
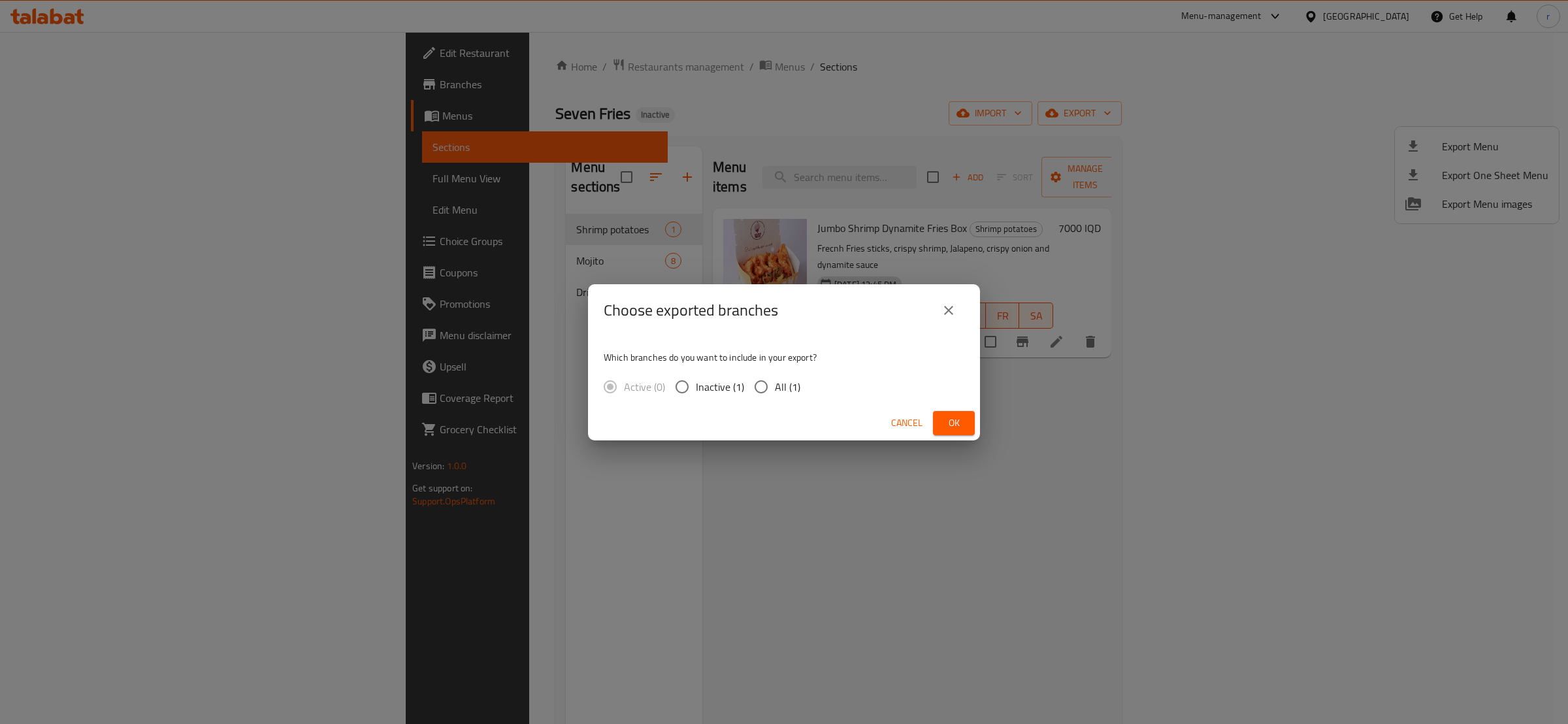
click at [632, 387] on span "Active (0)" at bounding box center [644, 387] width 41 height 16
click at [755, 390] on input "All (1)" at bounding box center [761, 387] width 28 height 28
radio input "true"
click at [755, 390] on input "All (1)" at bounding box center [761, 387] width 28 height 28
click at [630, 385] on span "Active (0)" at bounding box center [644, 387] width 41 height 16
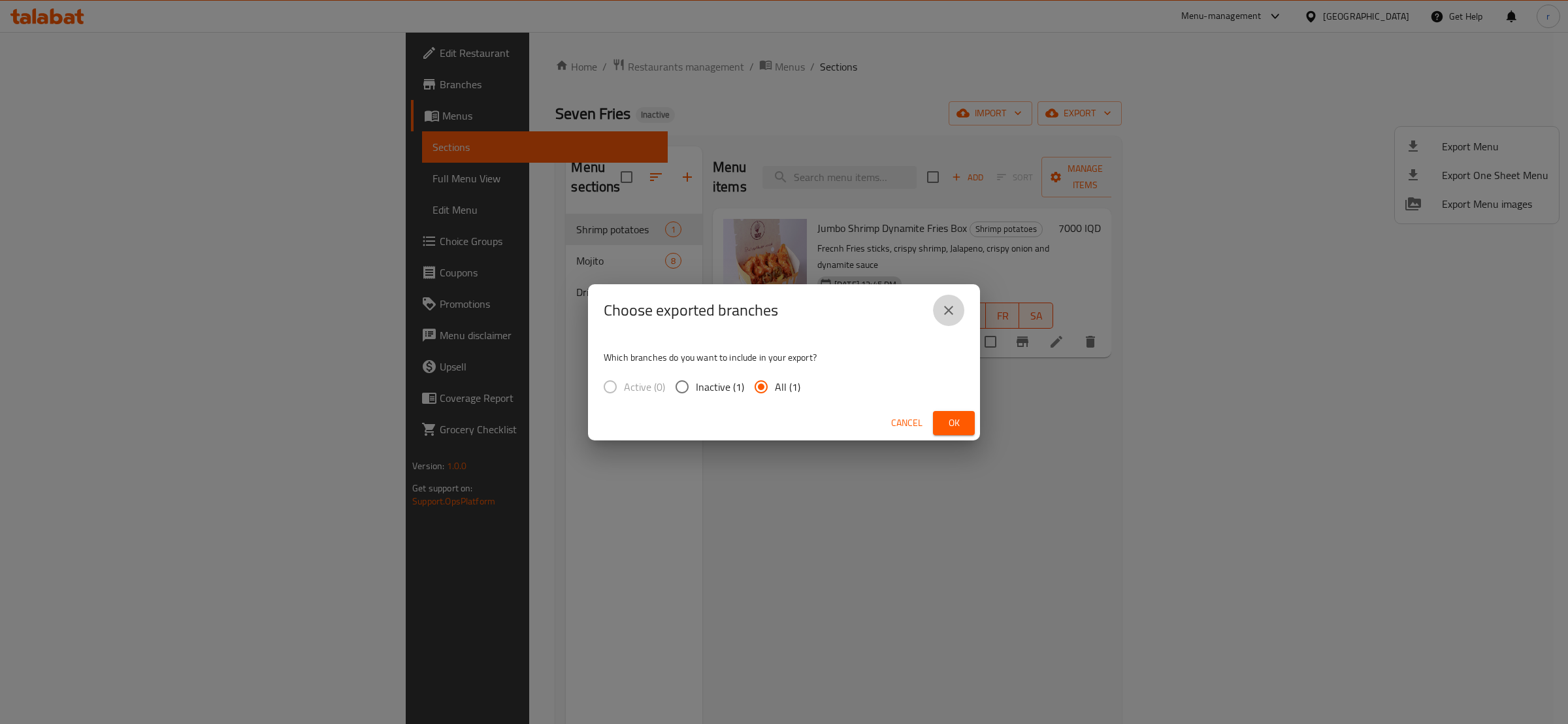
click at [937, 316] on button "close" at bounding box center [949, 310] width 31 height 31
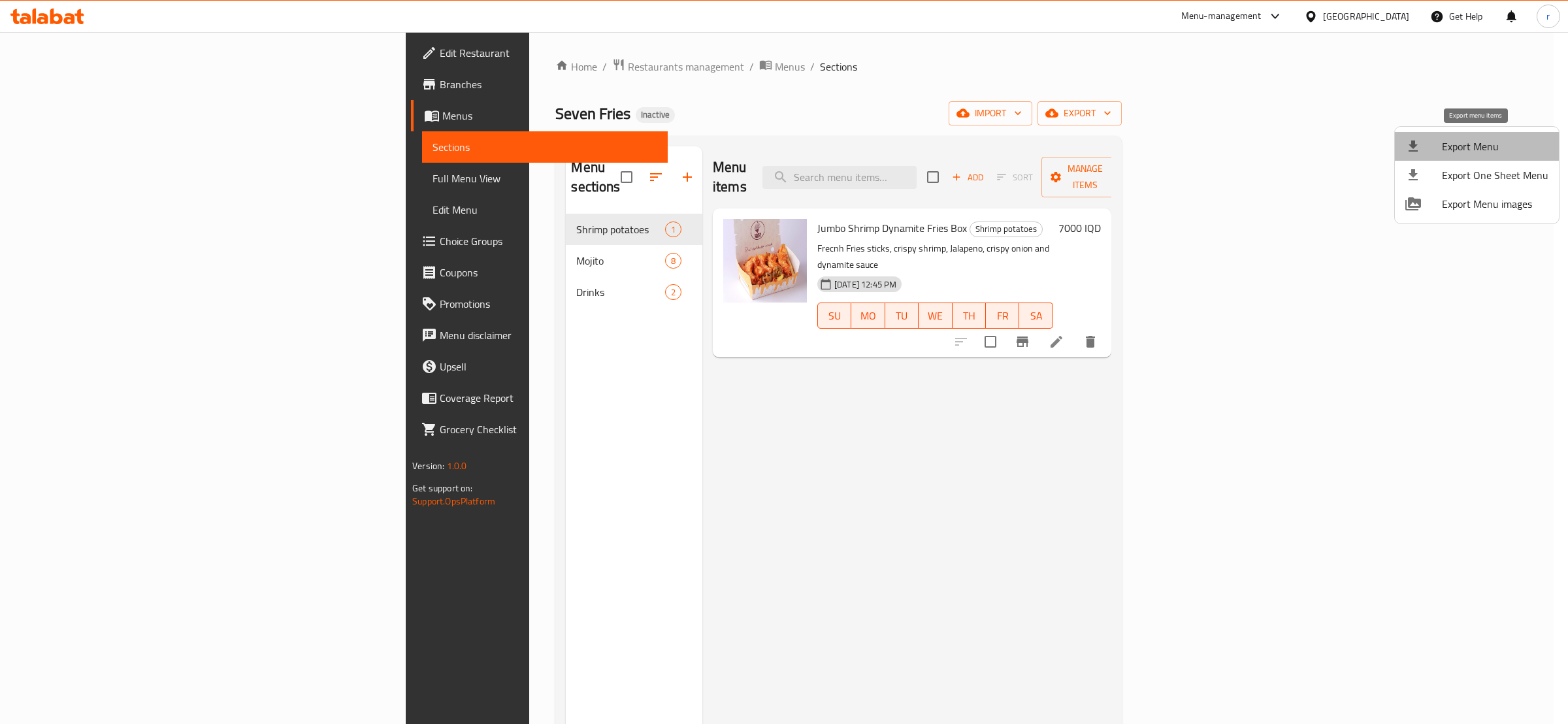
click at [1478, 143] on span "Export Menu" at bounding box center [1495, 146] width 107 height 16
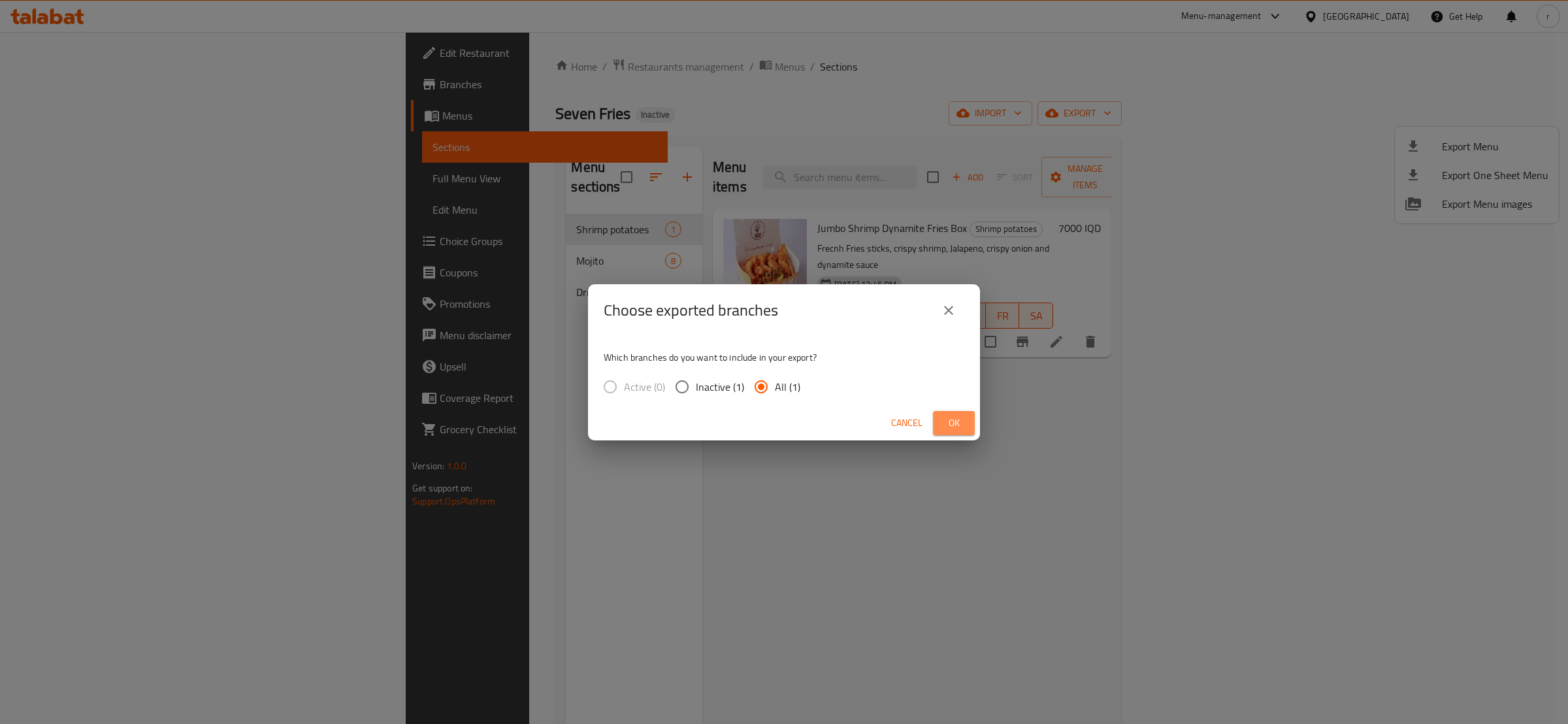
click at [966, 419] on button "Ok" at bounding box center [954, 423] width 42 height 24
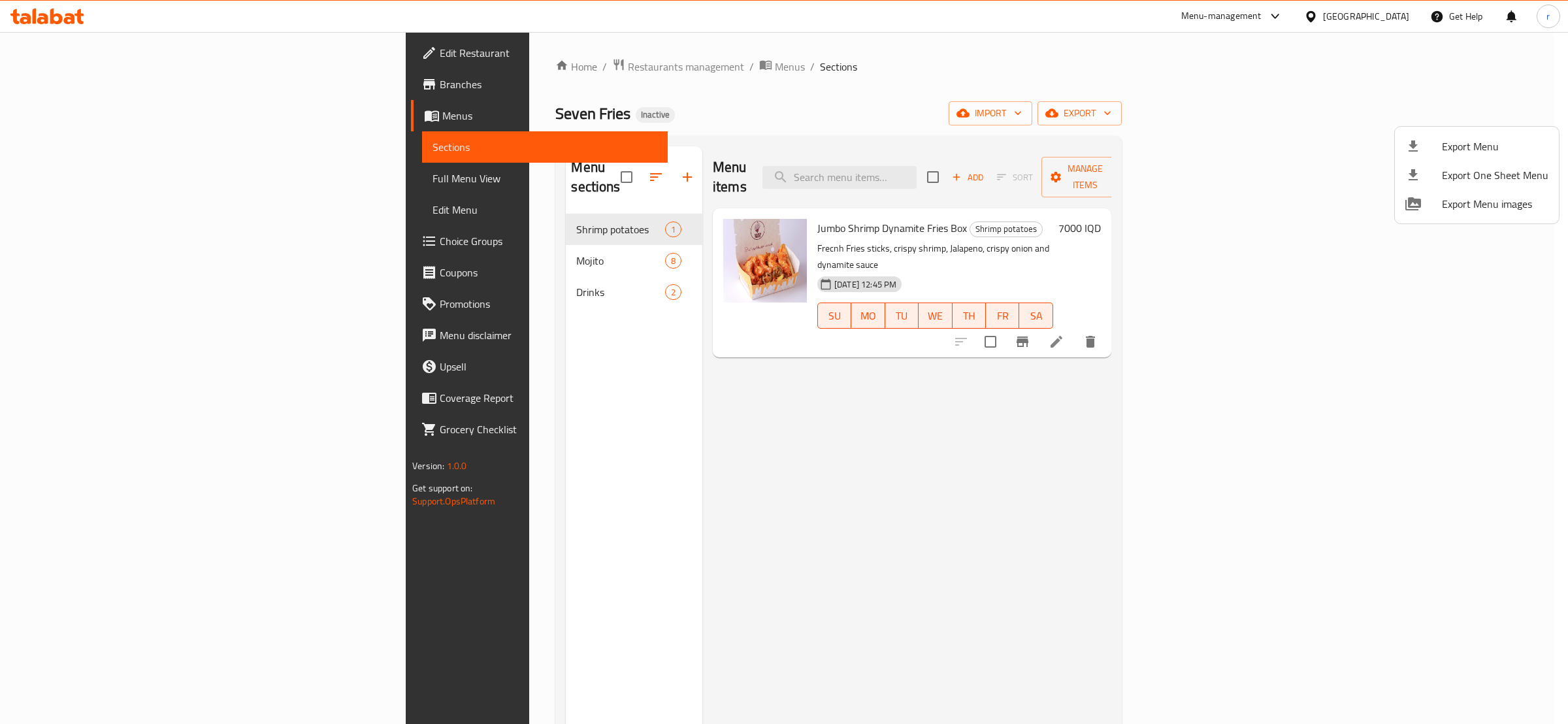
click at [444, 313] on div at bounding box center [784, 362] width 1568 height 724
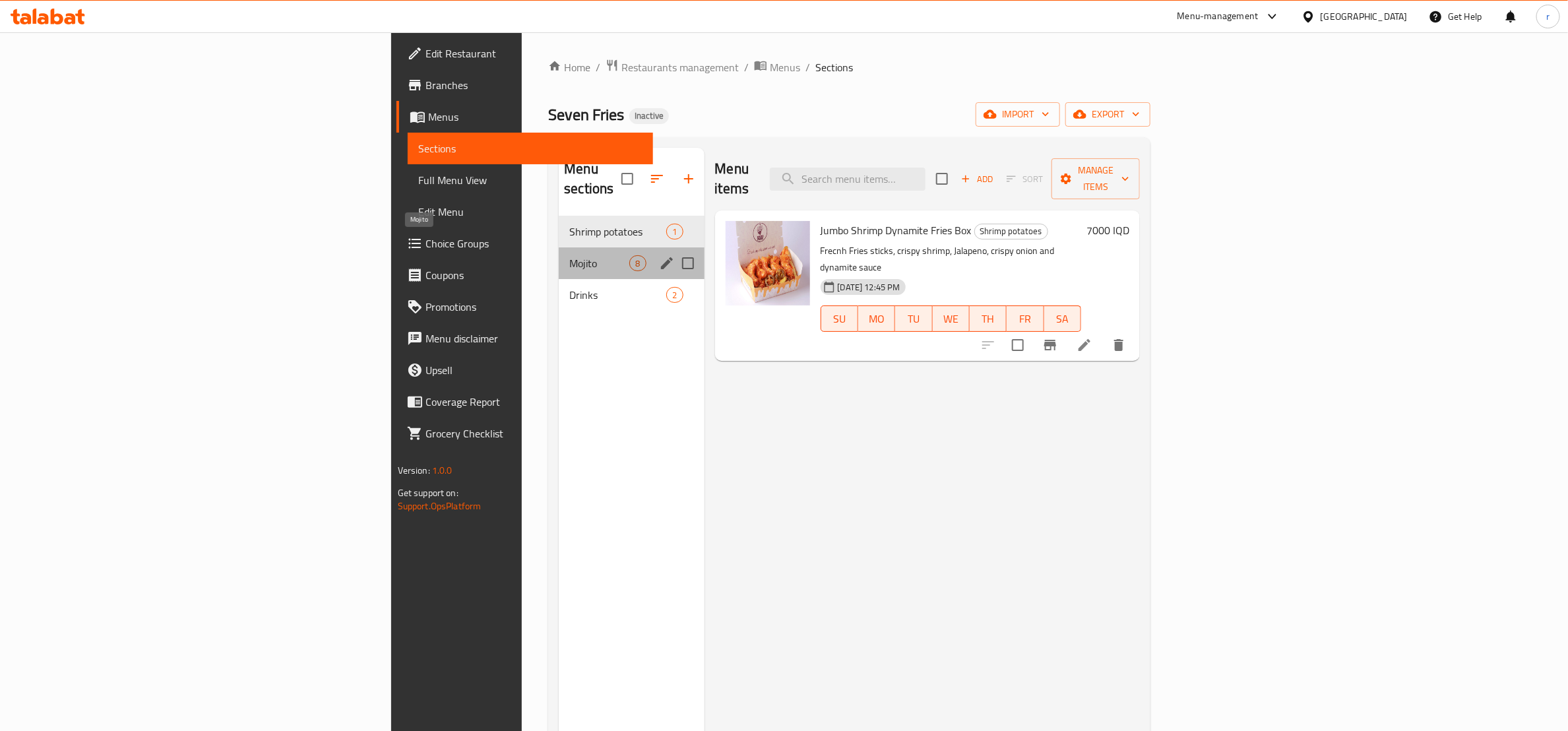
click at [570, 255] on span "Mojito" at bounding box center [600, 263] width 60 height 16
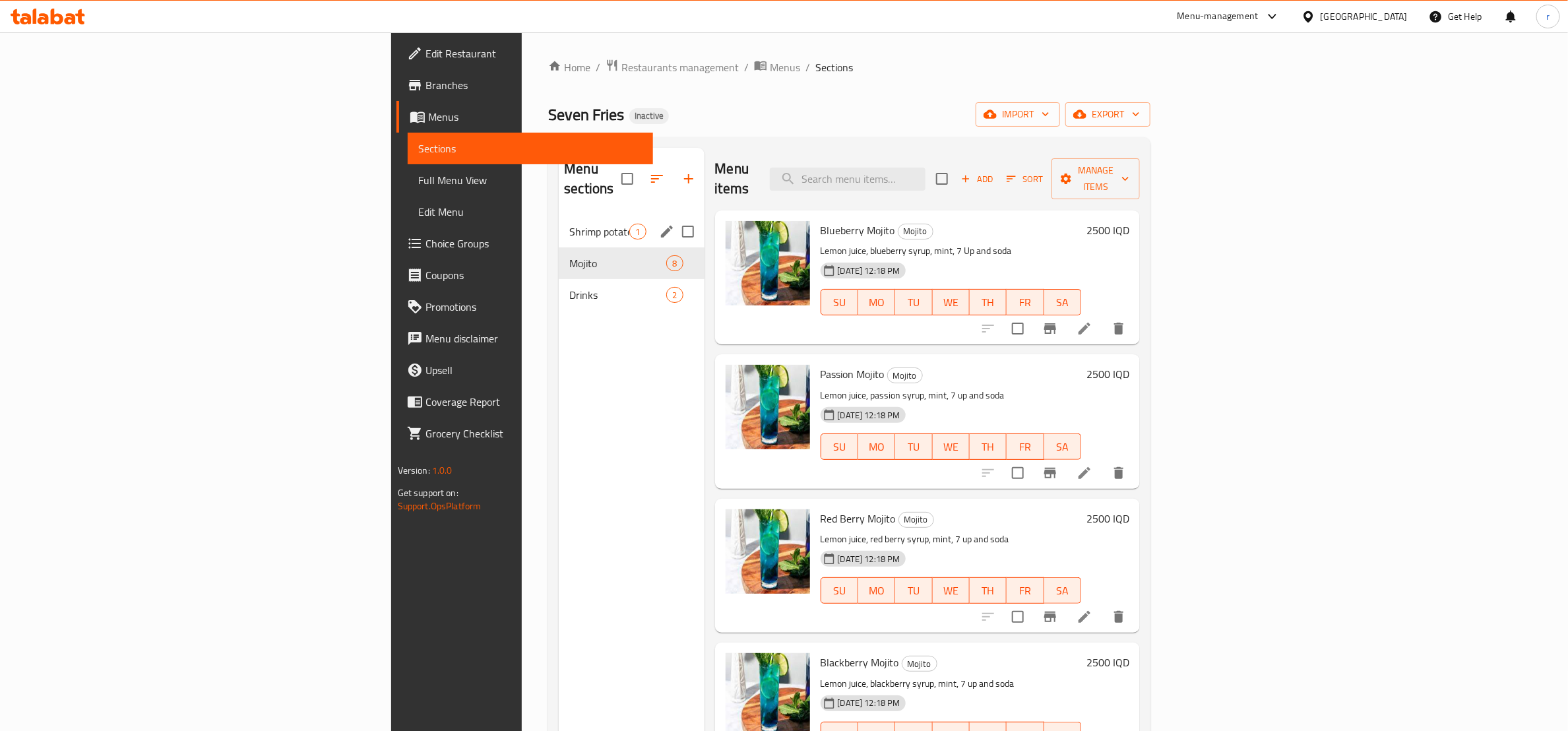
click at [559, 225] on div "Shrimp potatoes 1" at bounding box center [631, 231] width 145 height 32
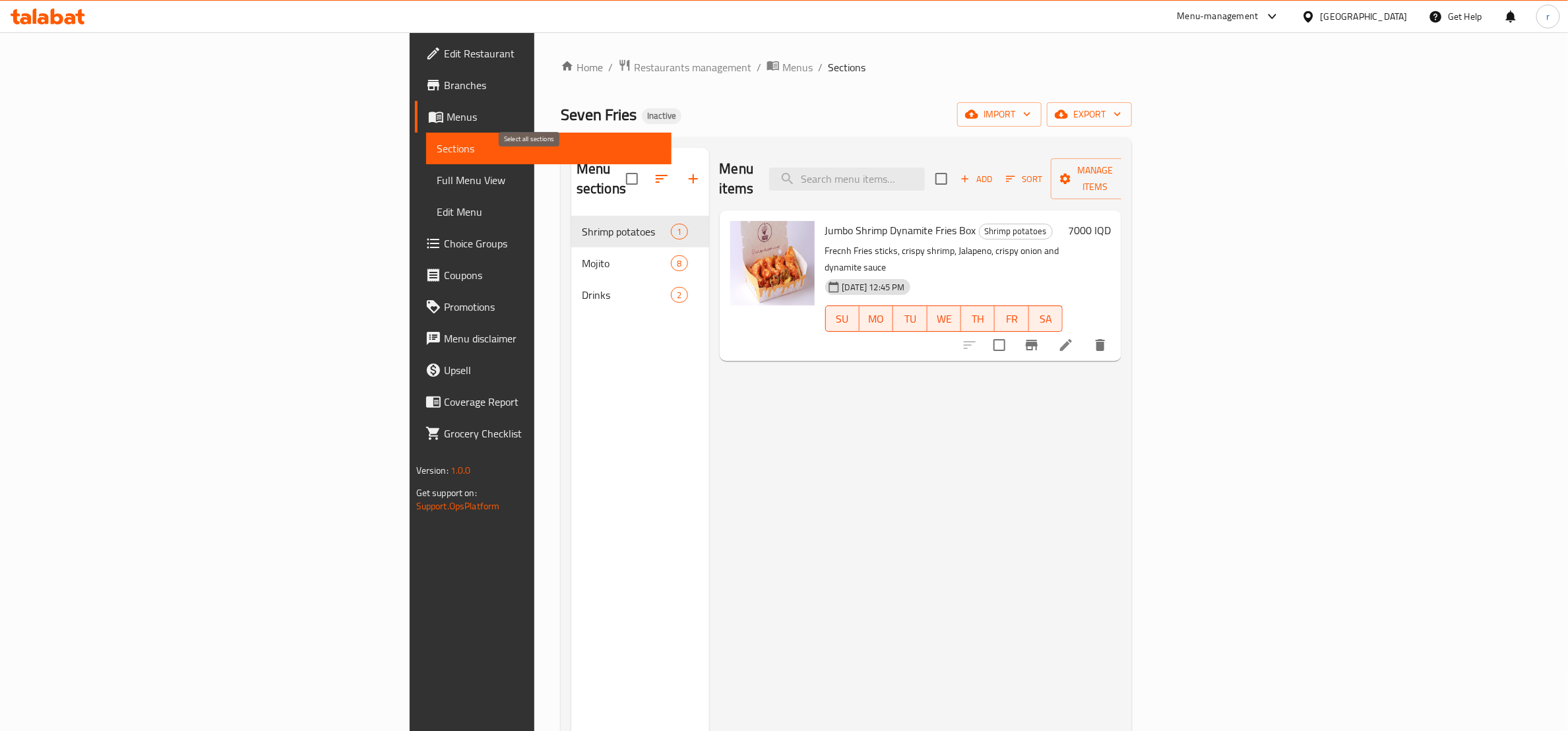
click at [618, 173] on input "checkbox" at bounding box center [631, 179] width 28 height 28
checkbox input "true"
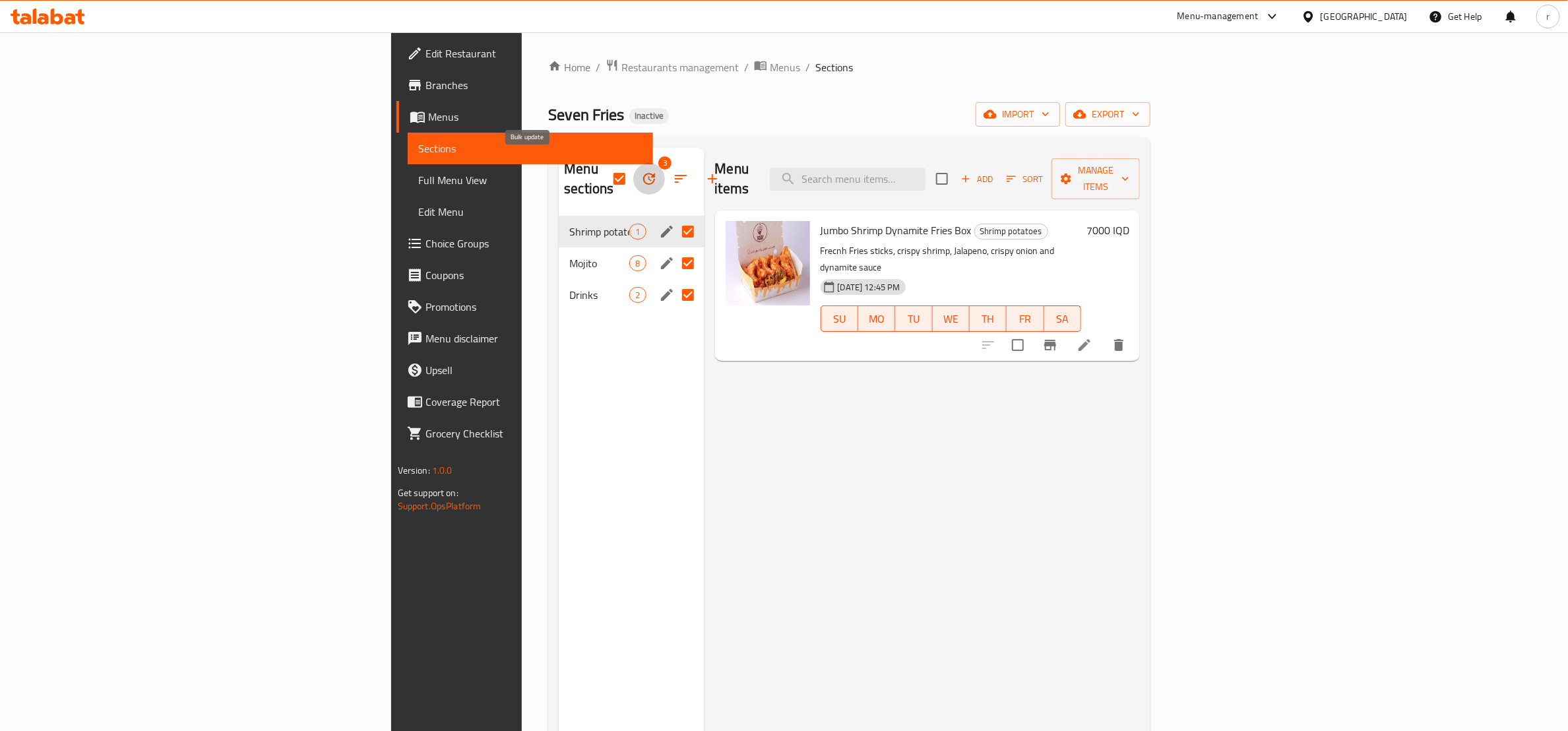
click at [641, 173] on icon "button" at bounding box center [649, 179] width 16 height 16
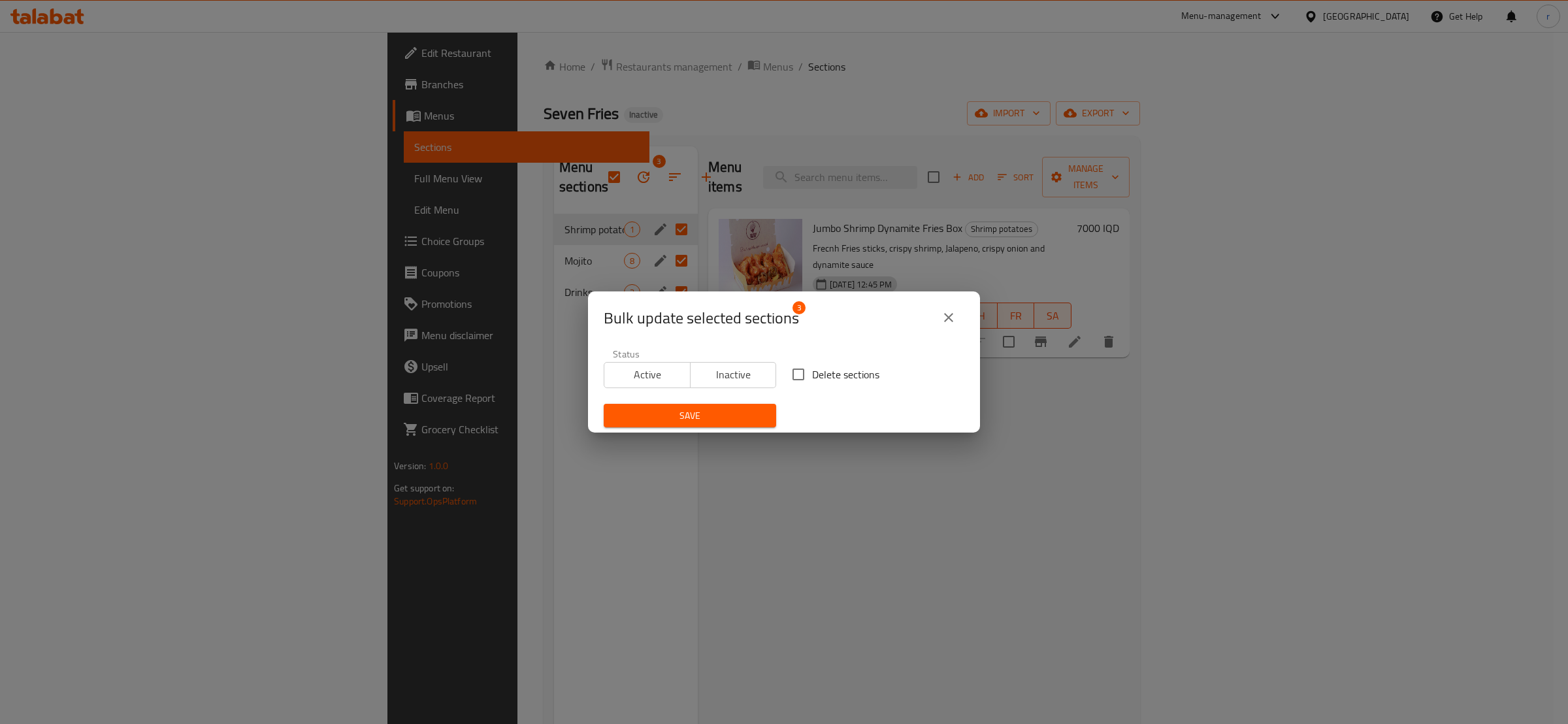
click at [801, 375] on input "Delete sections" at bounding box center [799, 374] width 28 height 28
checkbox input "true"
click at [736, 412] on span "Save" at bounding box center [690, 416] width 152 height 16
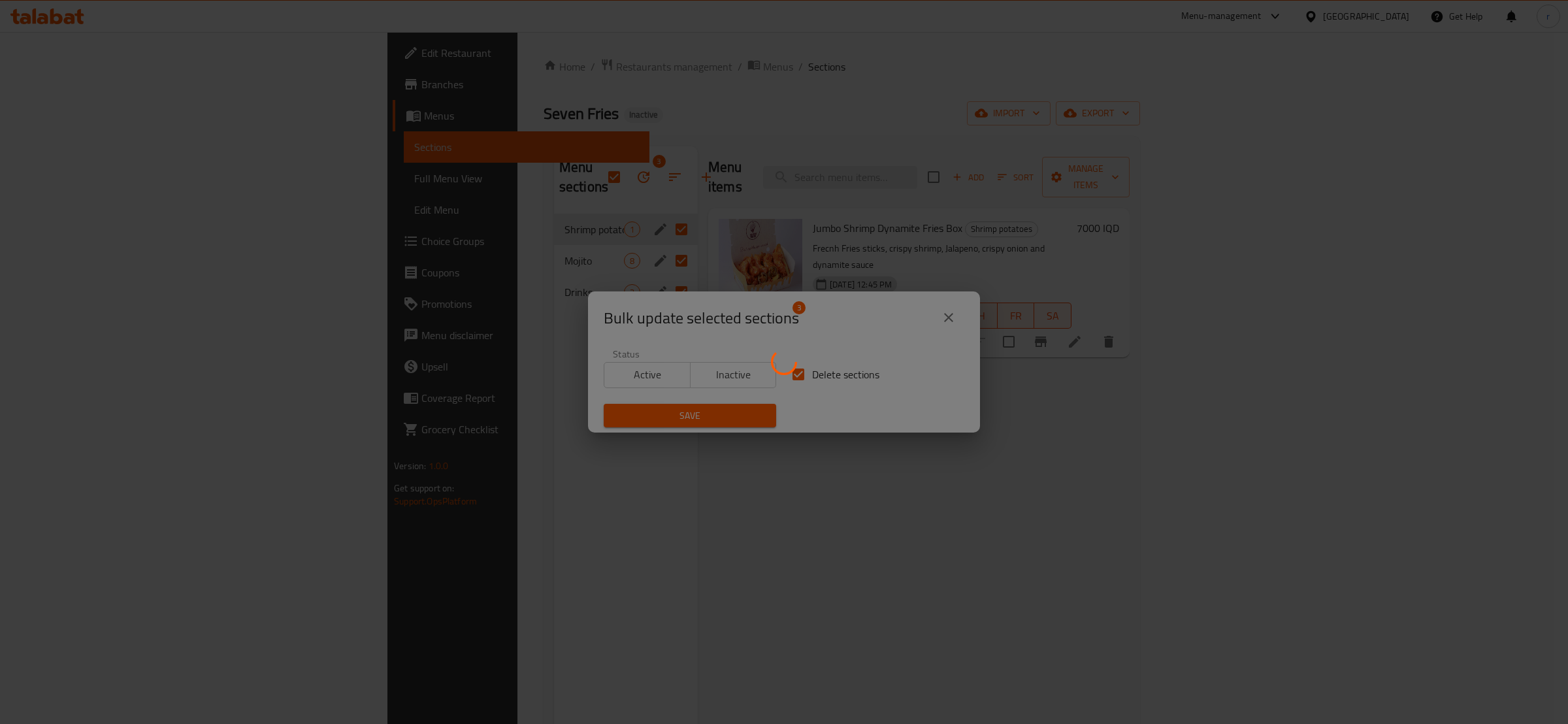
checkbox input "false"
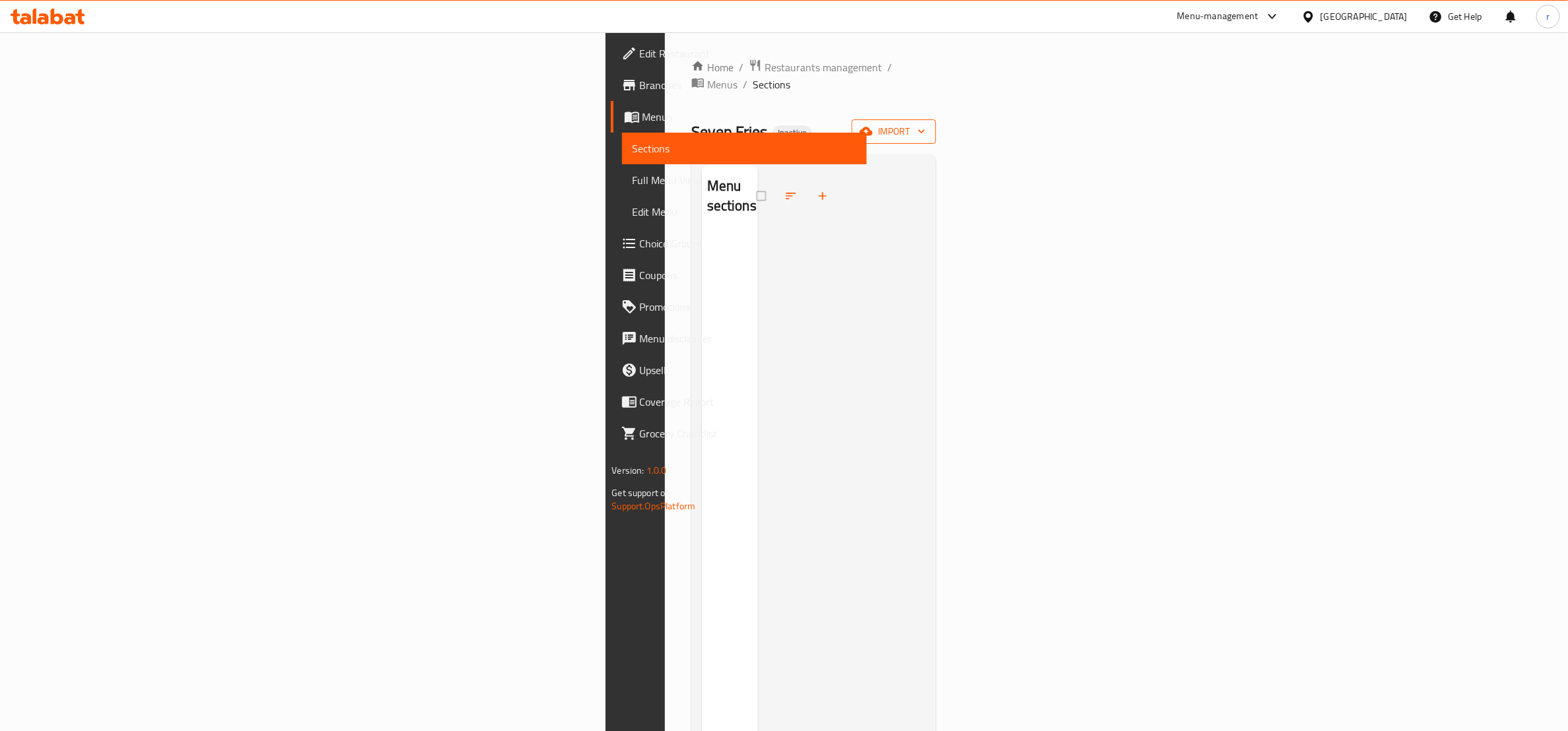
click at [925, 124] on span "import" at bounding box center [894, 132] width 63 height 17
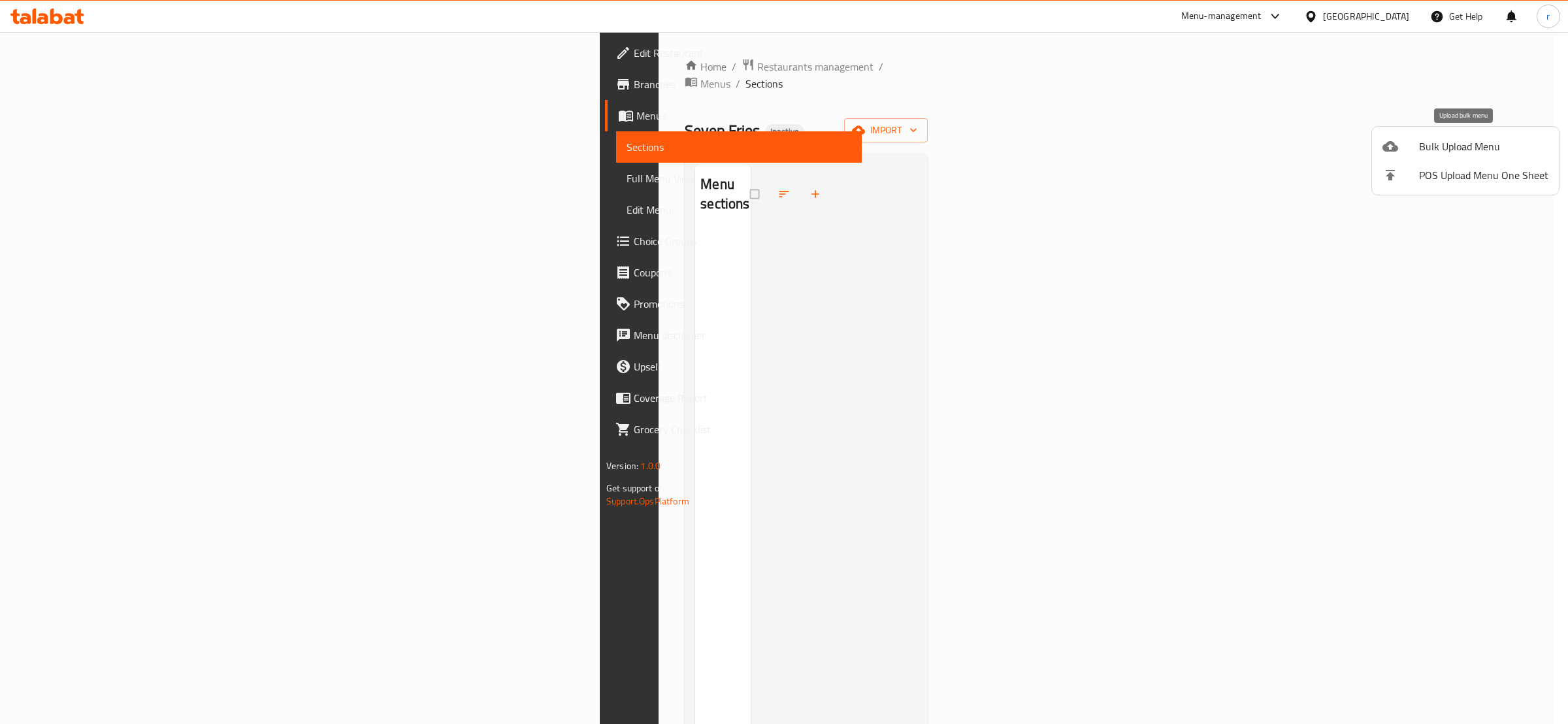
click at [1431, 143] on span "Bulk Upload Menu" at bounding box center [1484, 146] width 129 height 16
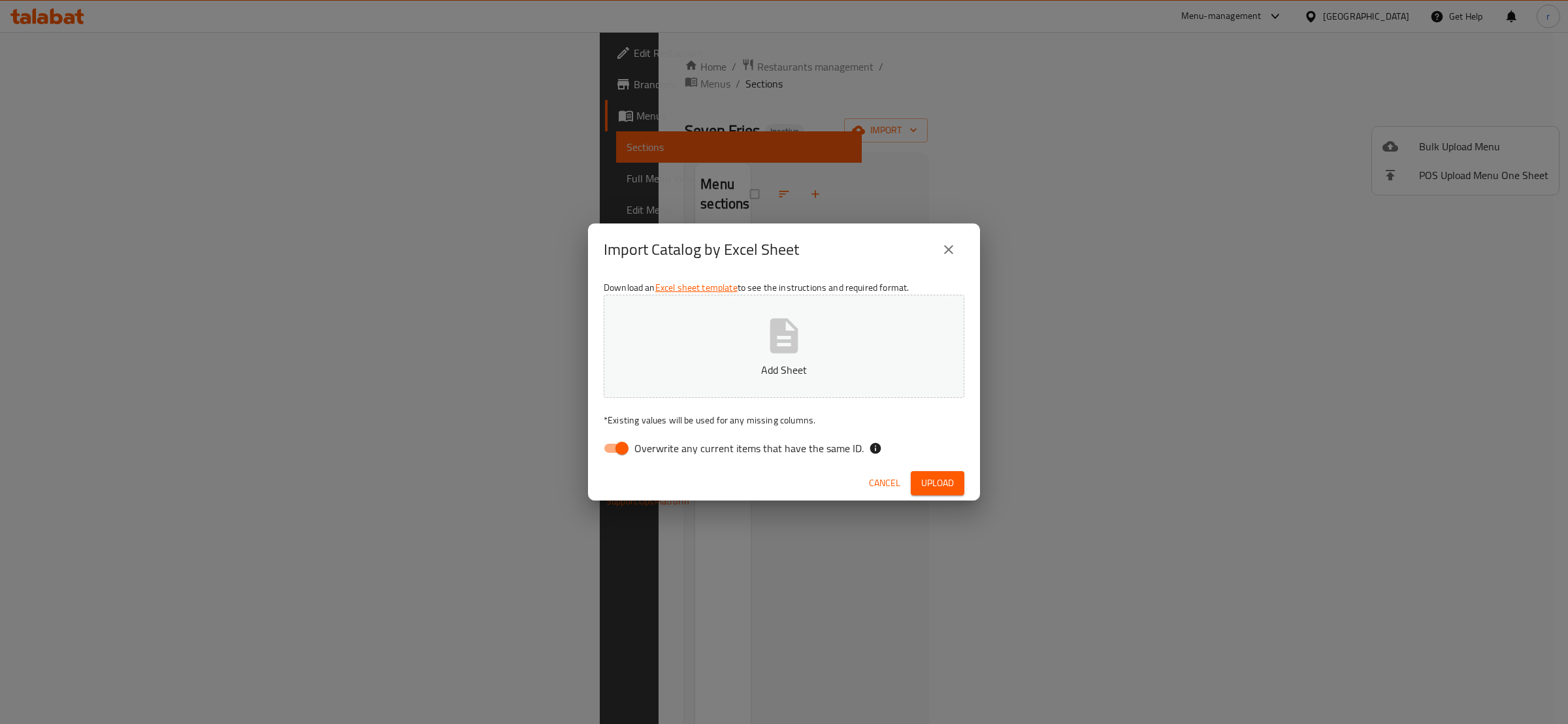
click at [663, 453] on span "Overwrite any current items that have the same ID." at bounding box center [749, 448] width 229 height 16
click at [659, 453] on input "Overwrite any current items that have the same ID." at bounding box center [622, 448] width 75 height 25
checkbox input "false"
click at [677, 332] on button "Add Sheet" at bounding box center [784, 346] width 360 height 103
click at [937, 478] on span "Upload" at bounding box center [938, 484] width 33 height 16
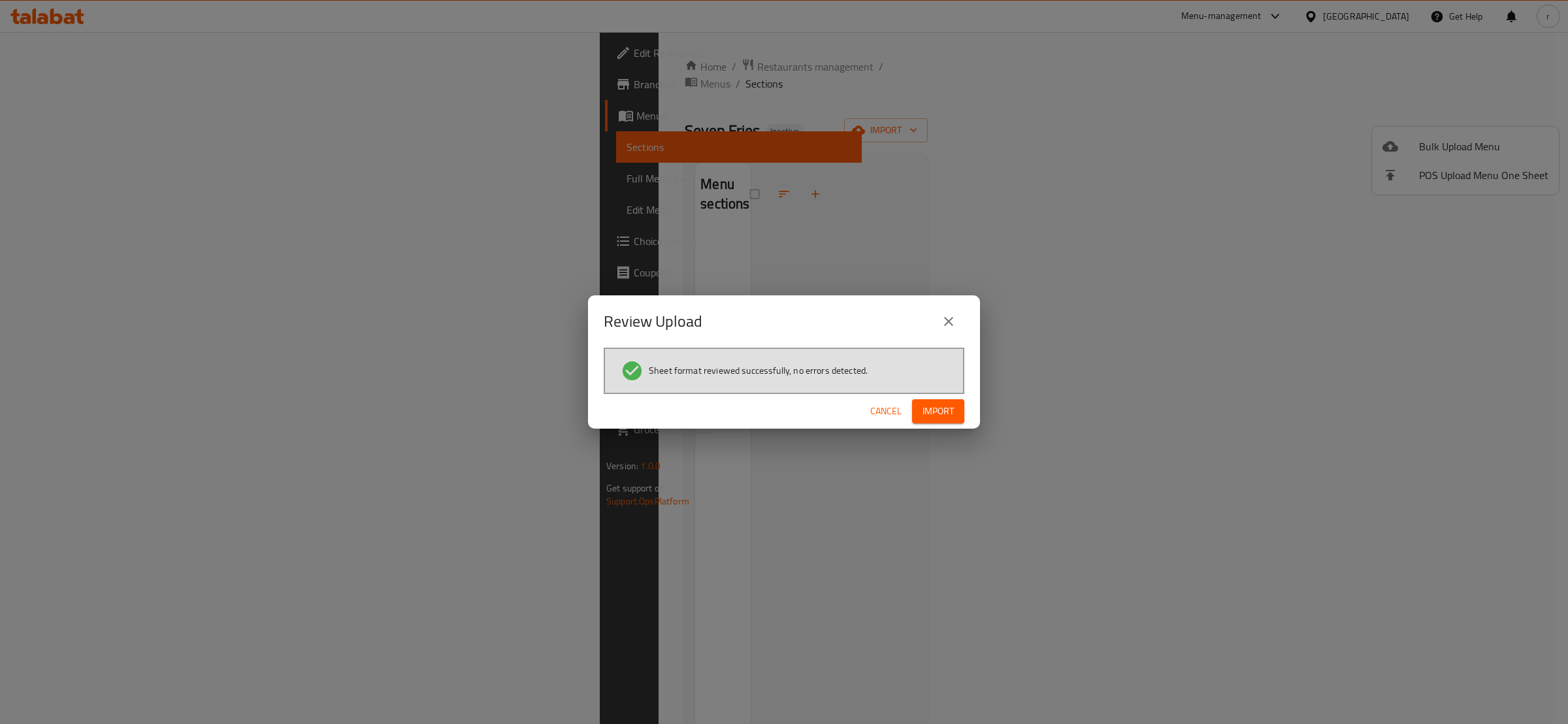
click at [951, 411] on span "Import" at bounding box center [938, 411] width 31 height 16
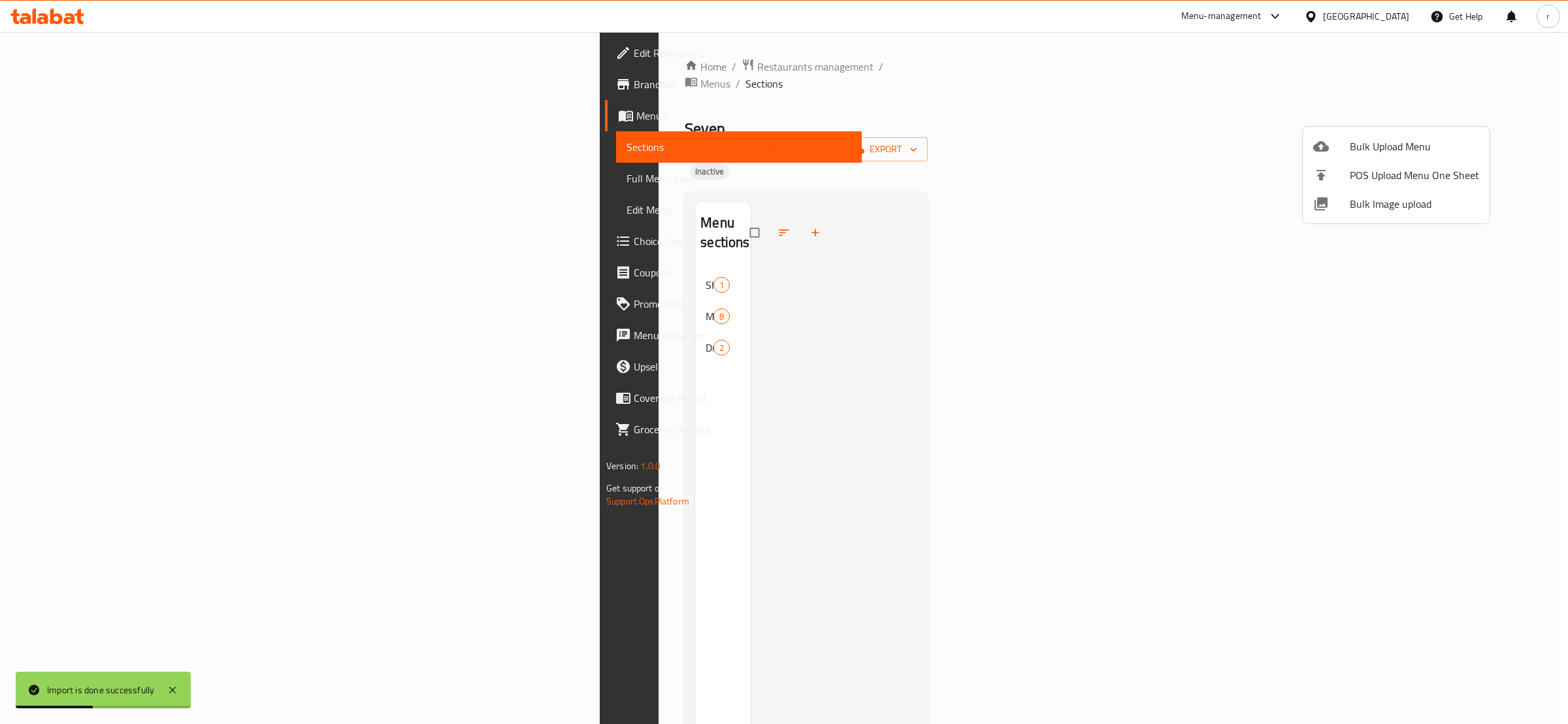
click at [361, 207] on div at bounding box center [784, 362] width 1568 height 724
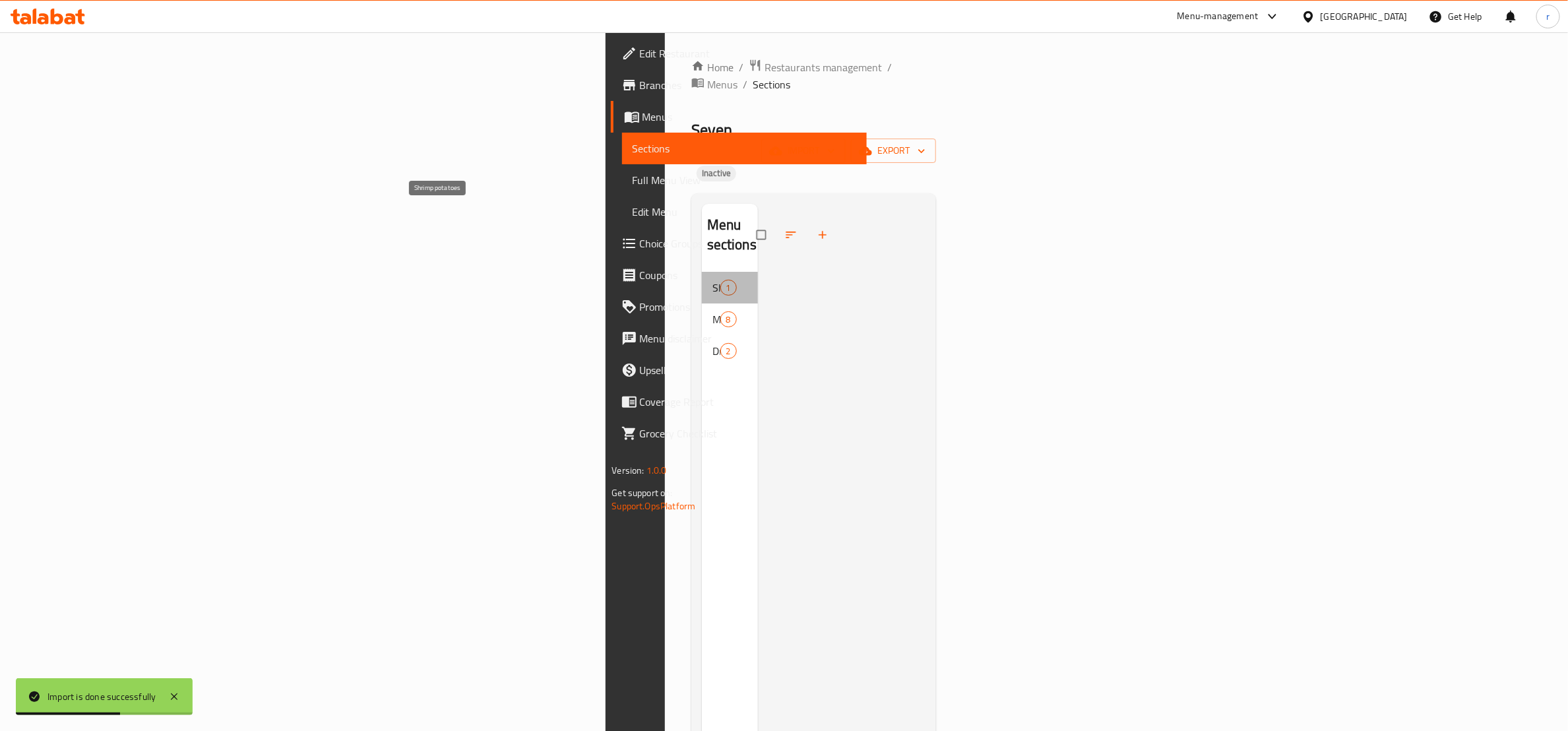
click at [713, 280] on span "Shrimp potatoes" at bounding box center [717, 287] width 8 height 16
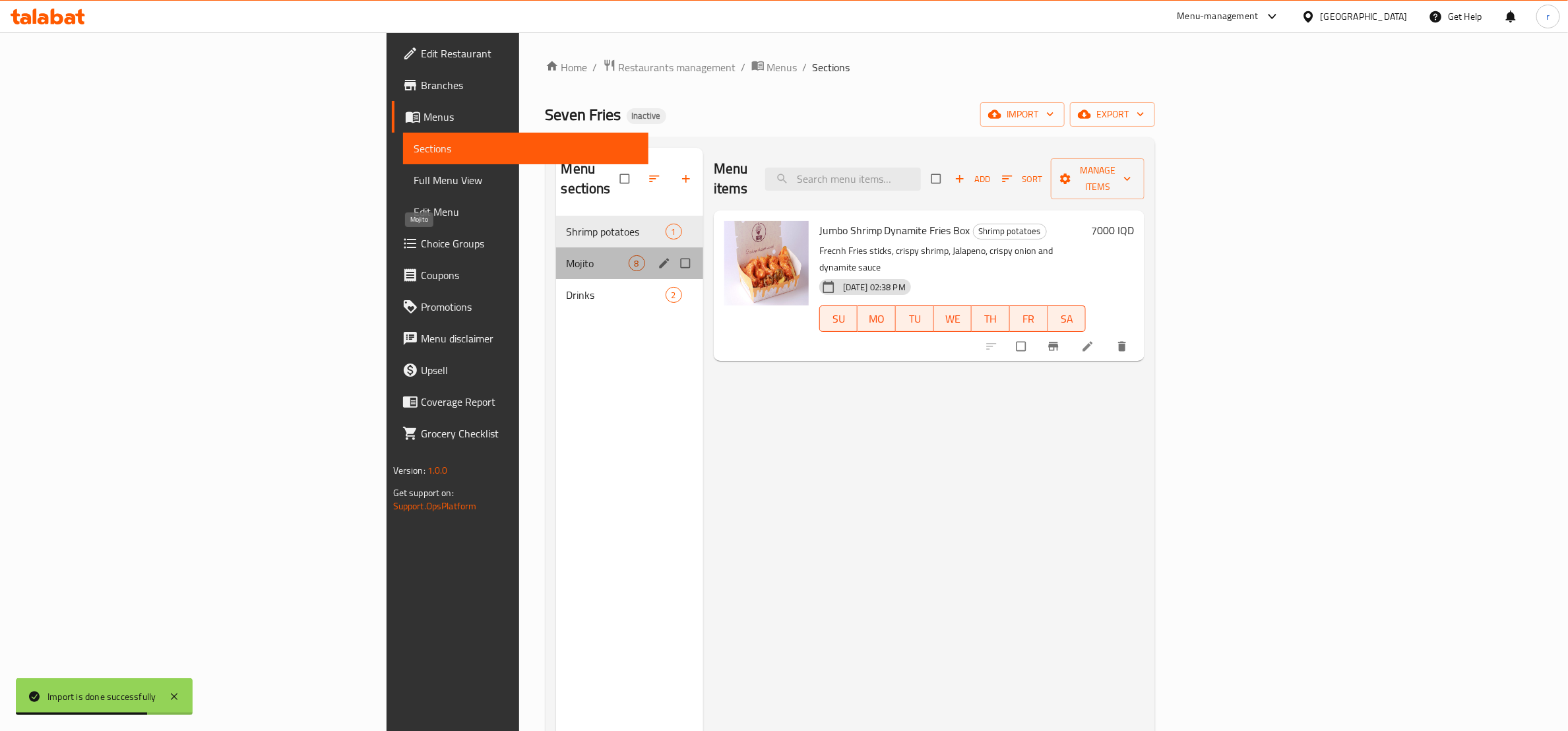
click at [567, 255] on span "Mojito" at bounding box center [598, 263] width 62 height 16
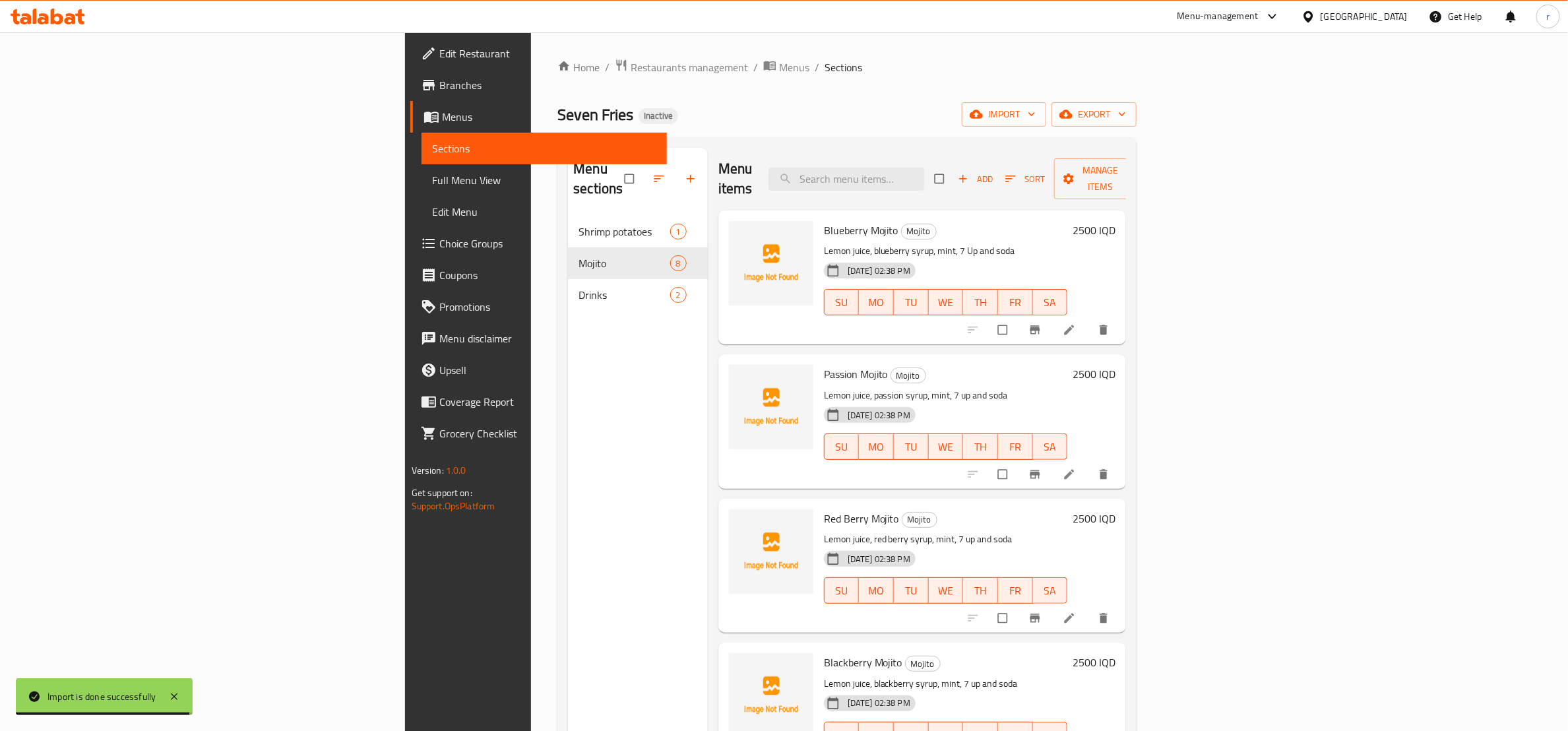
scroll to position [454, 0]
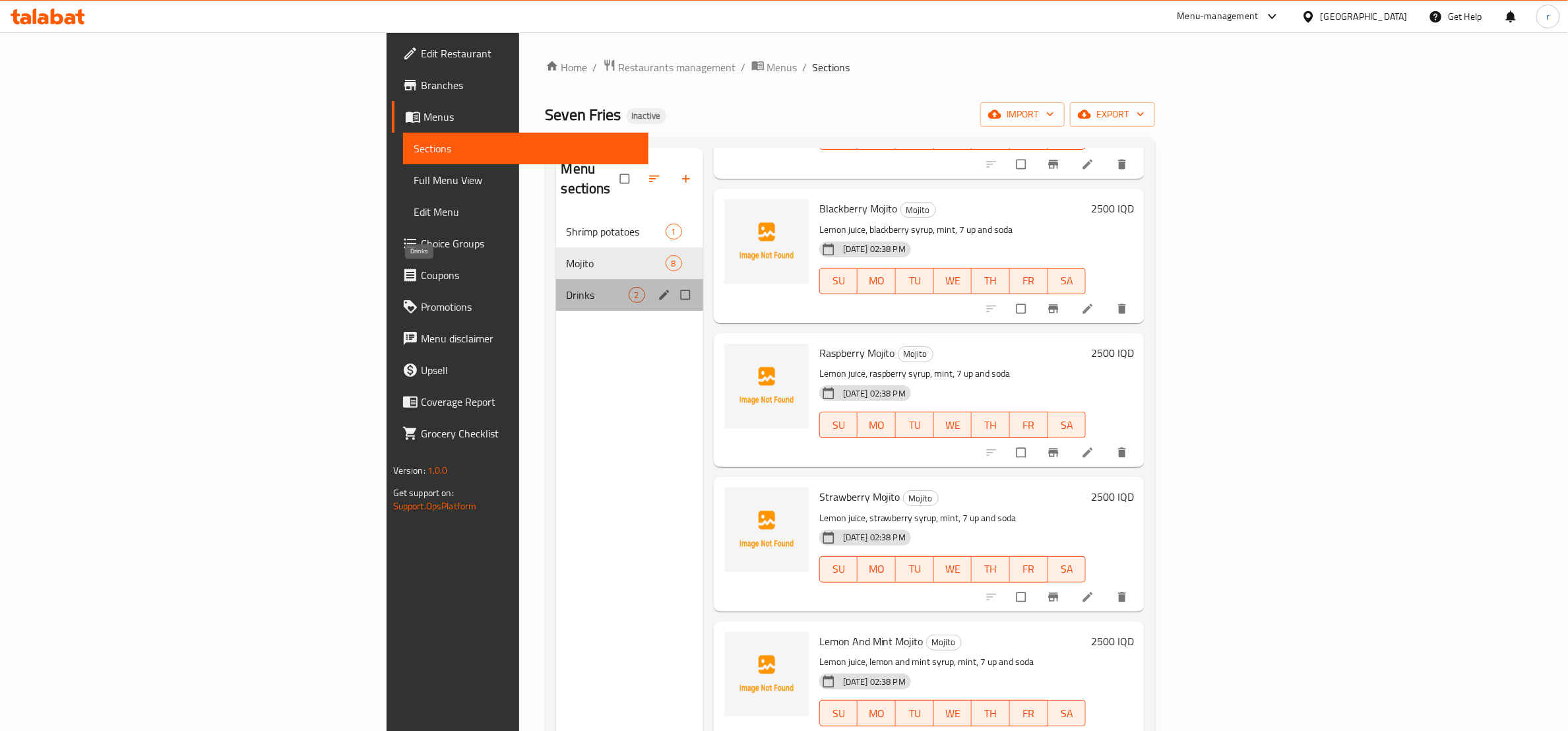
click at [567, 287] on span "Drinks" at bounding box center [598, 295] width 62 height 16
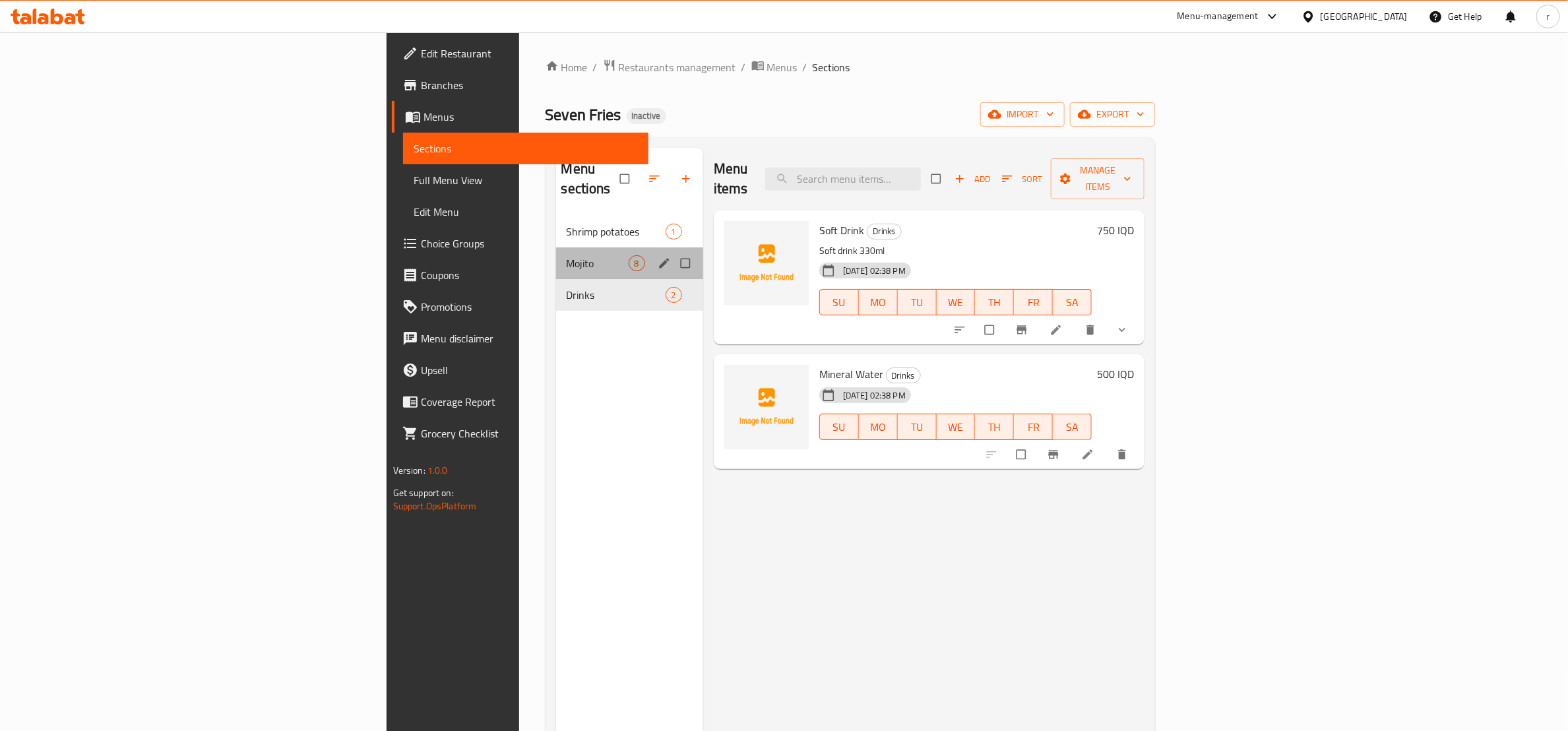
drag, startPoint x: 459, startPoint y: 252, endPoint x: 467, endPoint y: 243, distance: 12.0
click at [556, 252] on div "Mojito 8" at bounding box center [629, 263] width 147 height 32
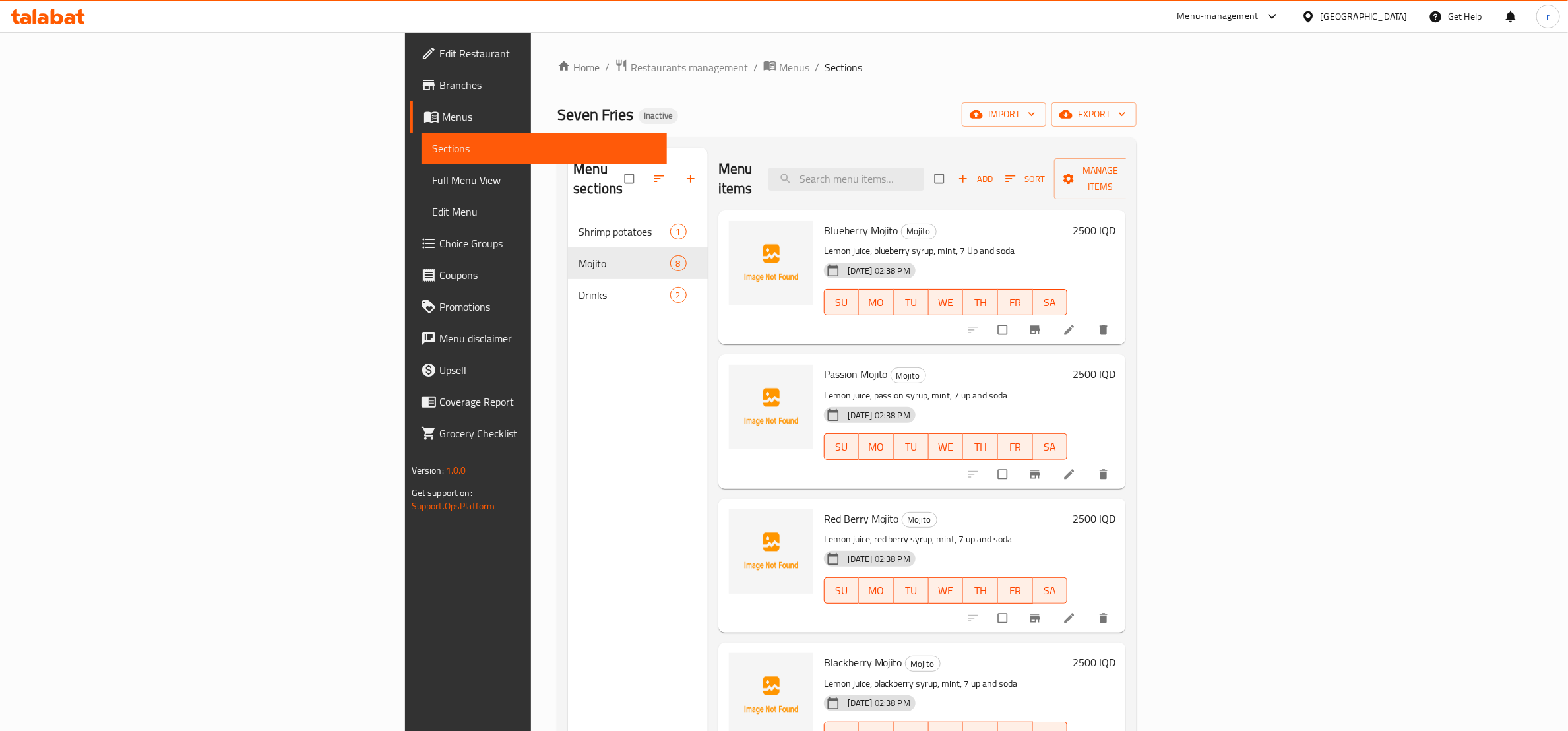
click at [422, 193] on link "Full Menu View" at bounding box center [545, 180] width 246 height 32
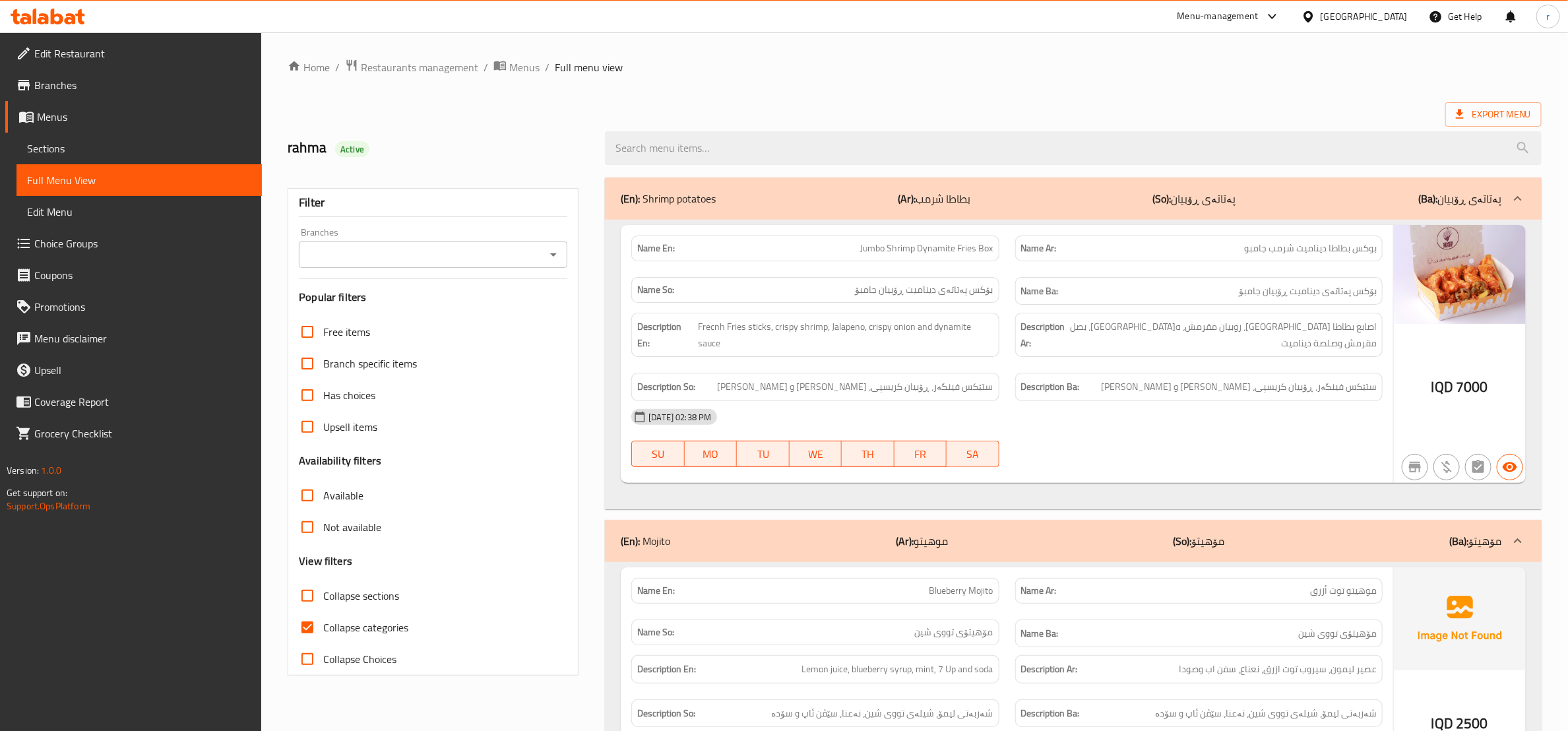
click at [518, 249] on input "Branches" at bounding box center [422, 255] width 239 height 19
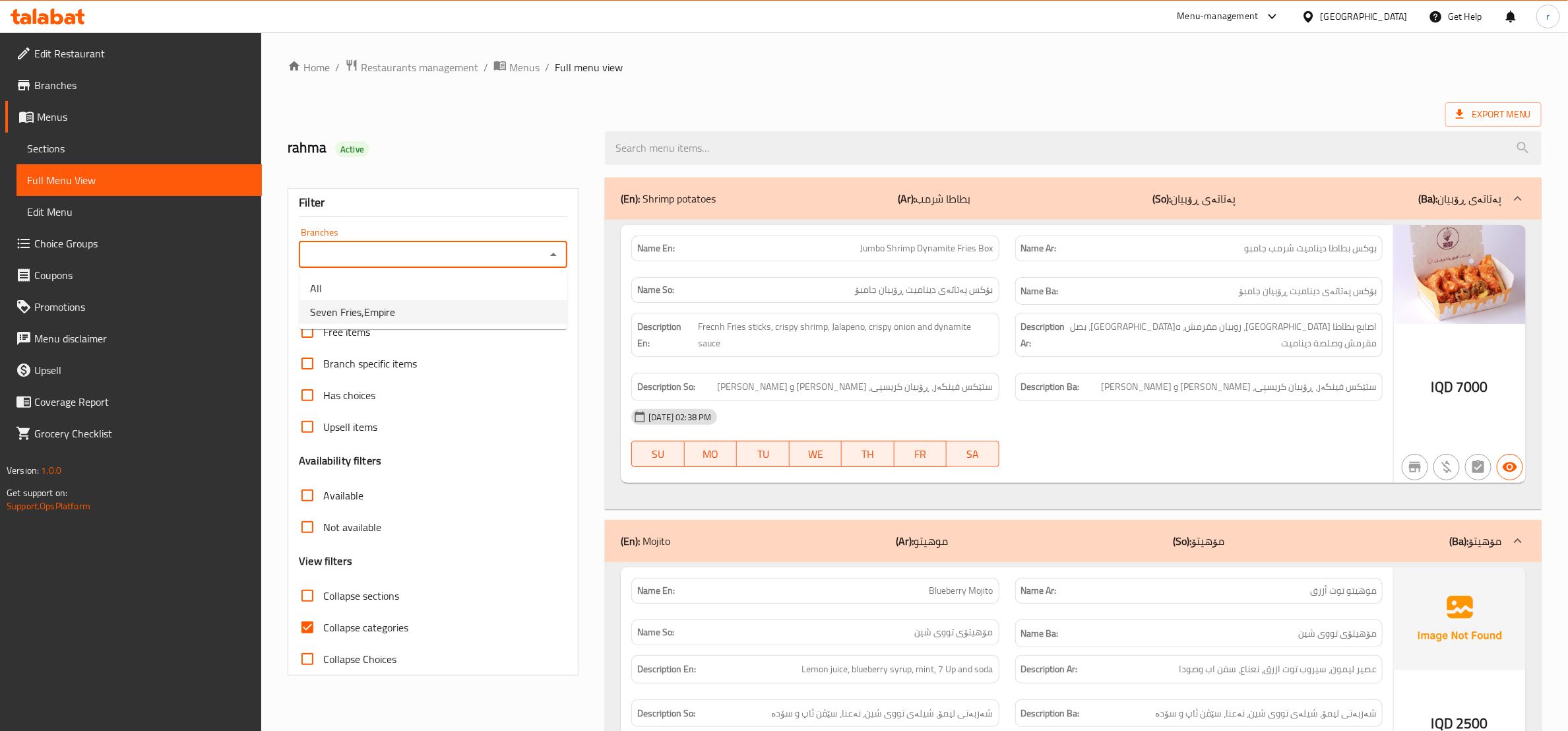
click at [522, 304] on li "Seven Fries,Empire" at bounding box center [433, 312] width 267 height 24
type input "Seven Fries,Empire"
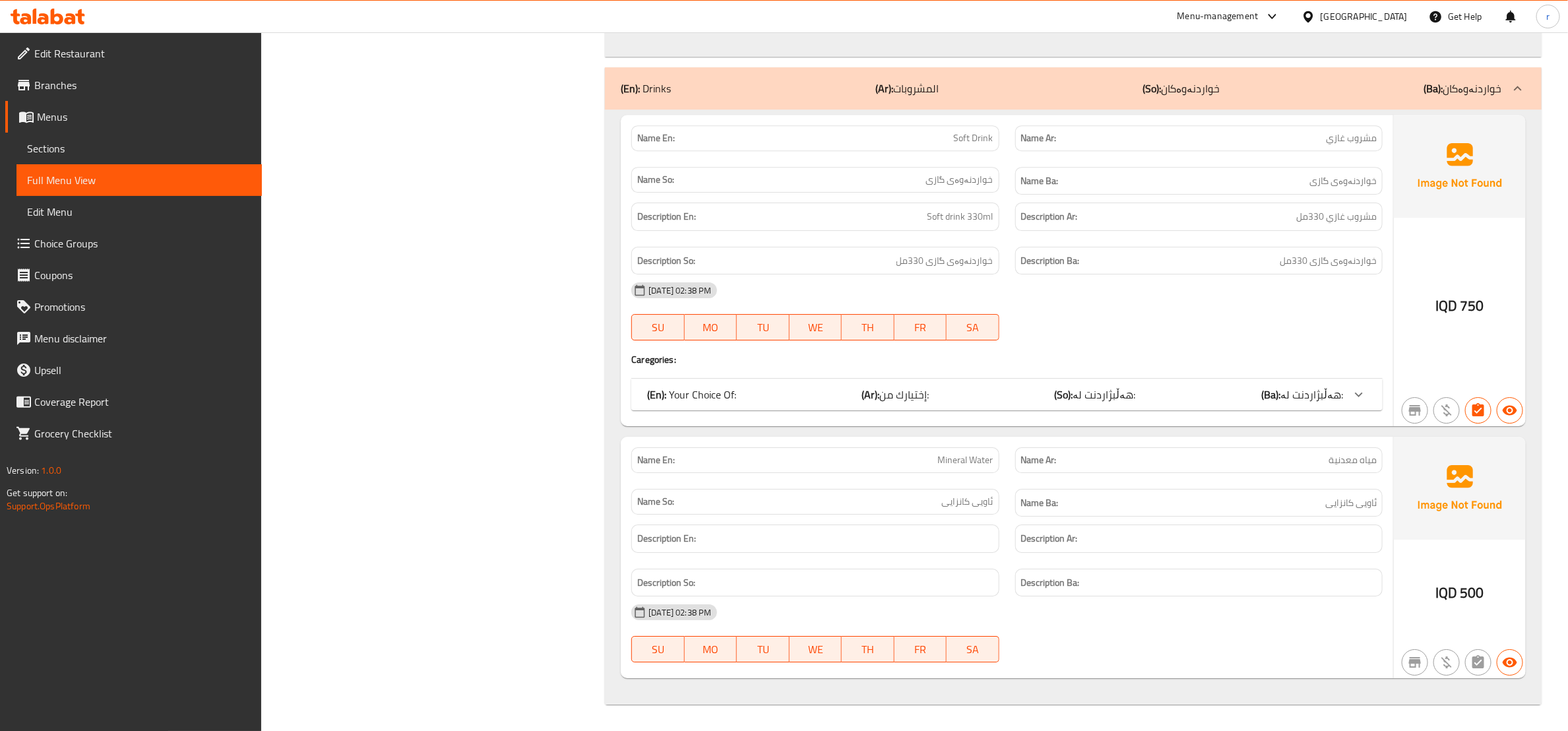
scroll to position [2589, 0]
click at [1337, 81] on div "(En): Drinks (Ar): المشروبات (So): خواردنەوەکان (Ba): خواردنەوەکان" at bounding box center [1062, 88] width 882 height 16
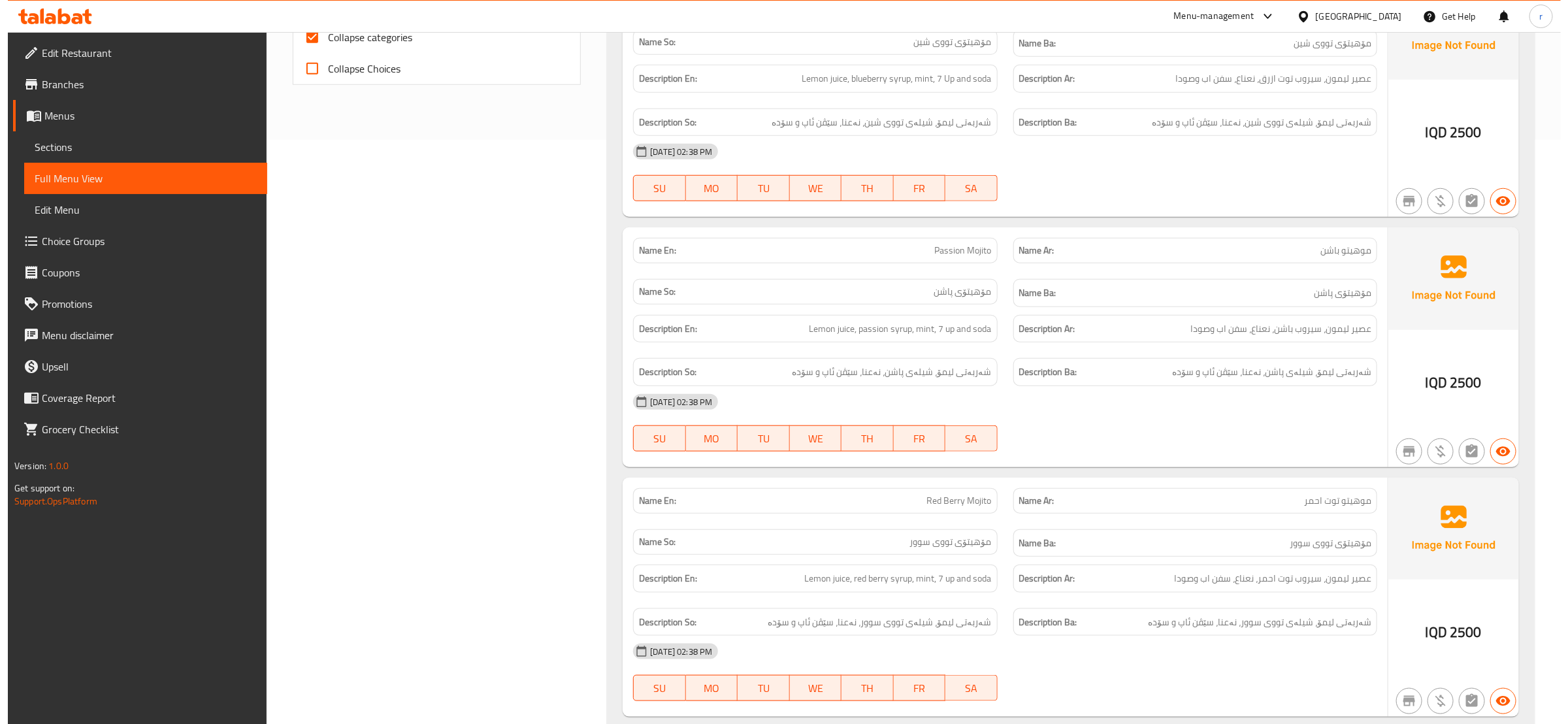
scroll to position [0, 0]
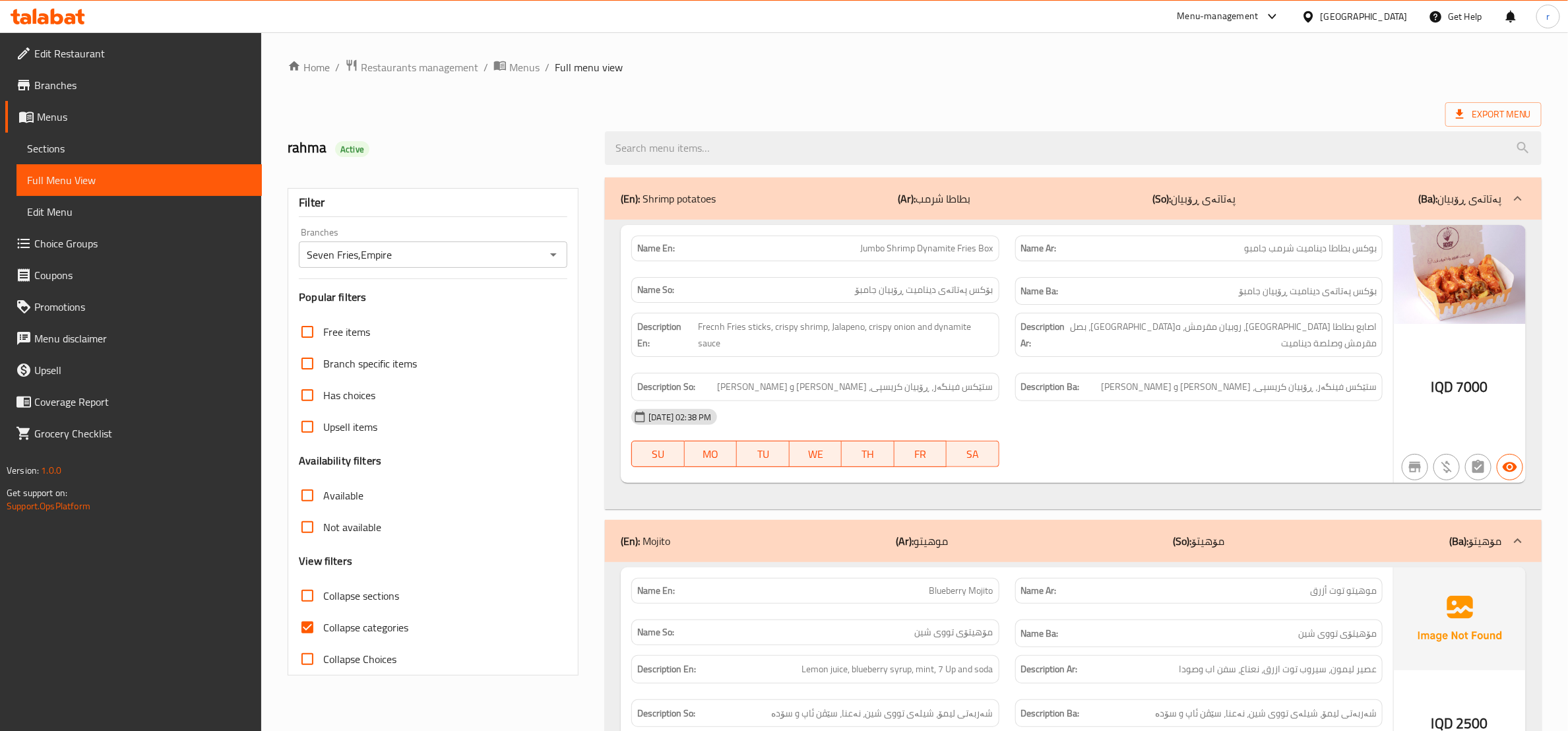
click at [342, 623] on span "Collapse categories" at bounding box center [365, 627] width 85 height 16
click at [323, 623] on input "Collapse categories" at bounding box center [307, 628] width 32 height 32
checkbox input "false"
click at [1305, 64] on ol "Home / Restaurants management / Menus / Full menu view" at bounding box center [915, 67] width 1255 height 17
